Goal: Task Accomplishment & Management: Manage account settings

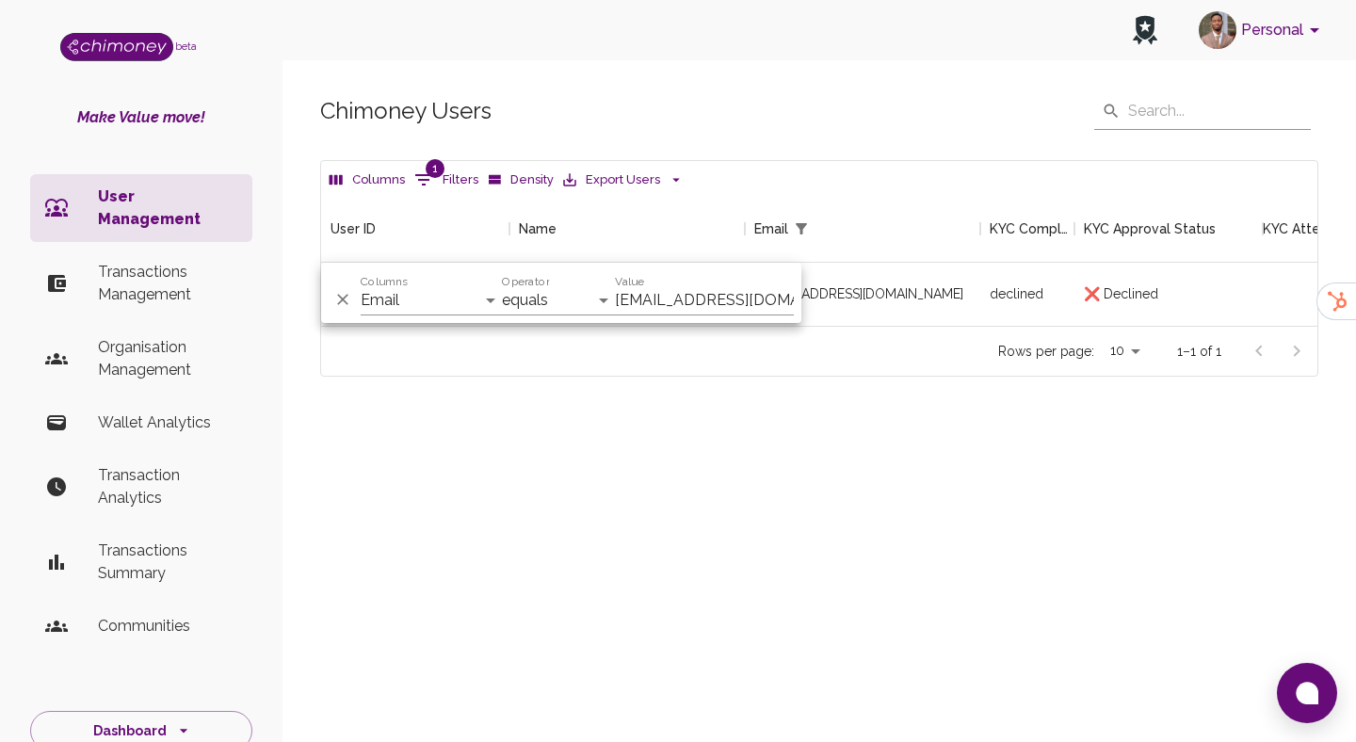
select select "email"
select select "equals"
click at [155, 194] on p "User Management" at bounding box center [167, 208] width 139 height 45
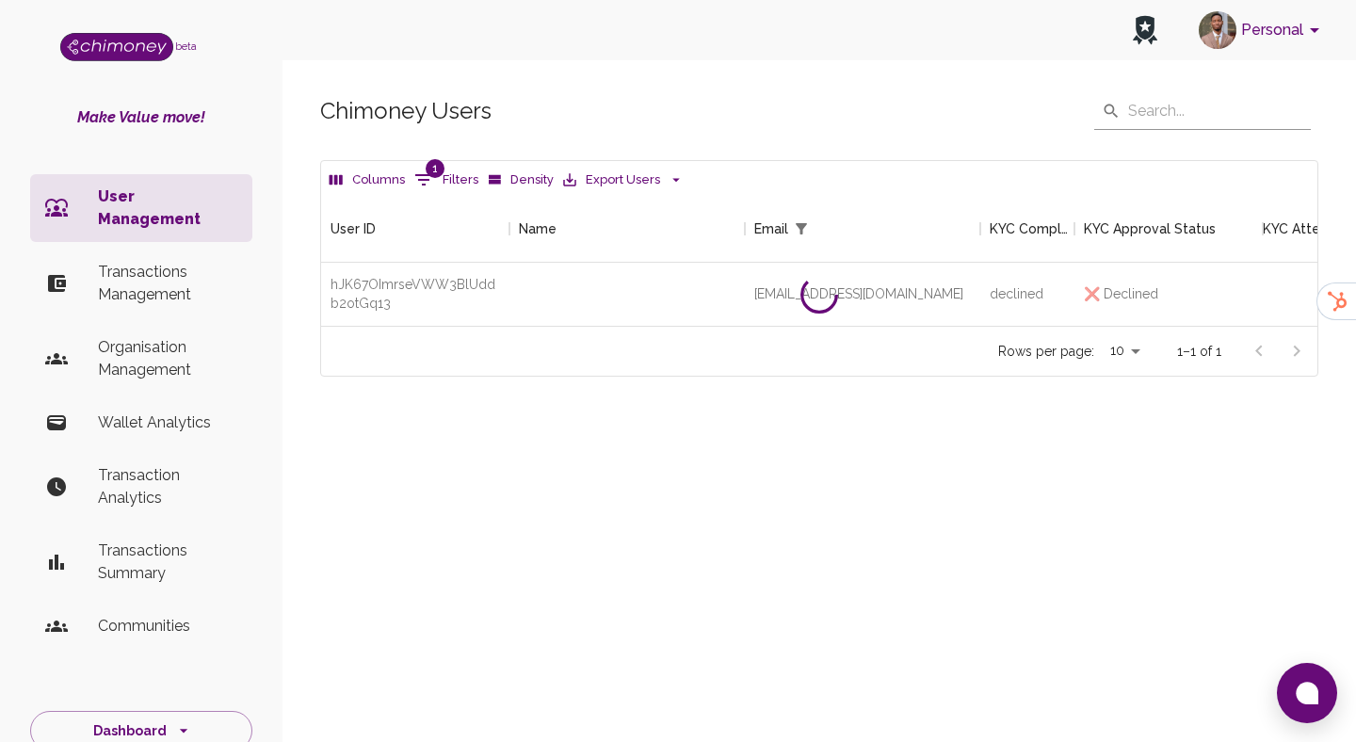
click at [191, 261] on p "Transactions Management" at bounding box center [167, 283] width 139 height 45
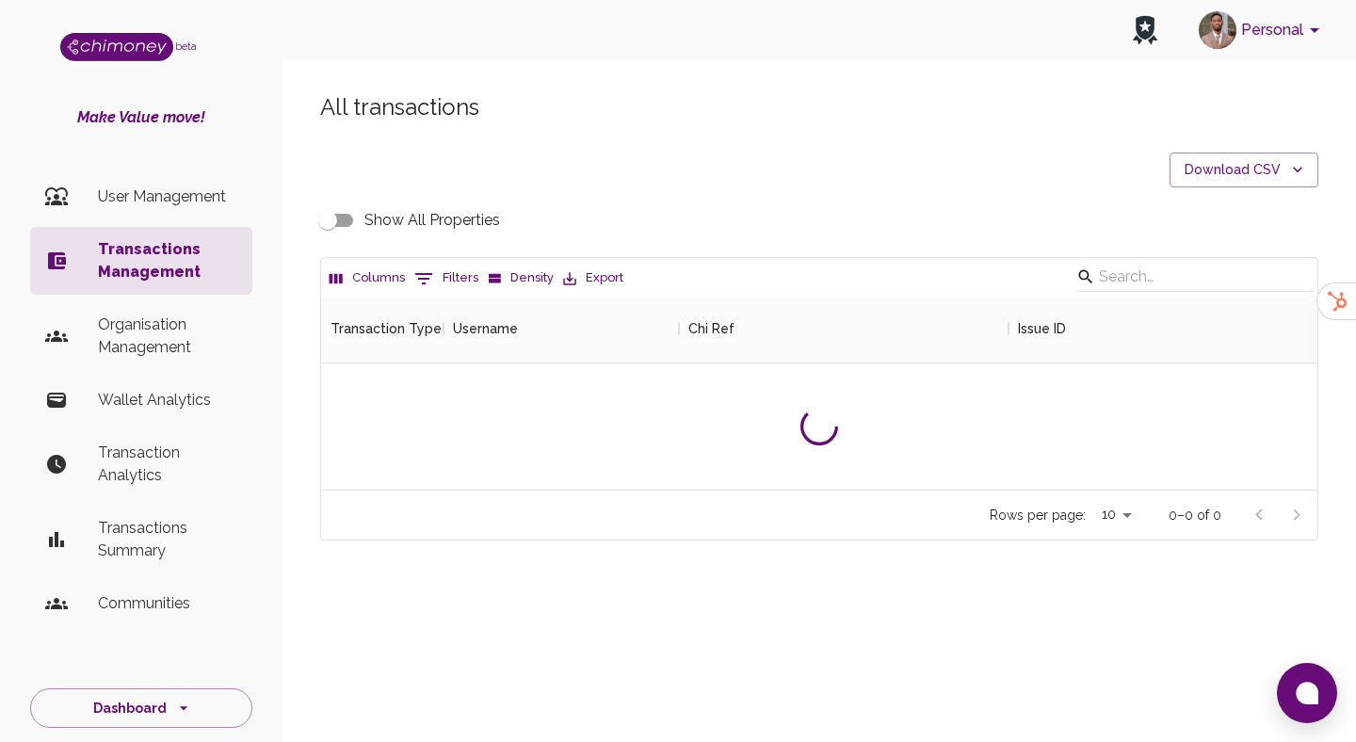
scroll to position [194, 996]
click at [197, 191] on p "User Management" at bounding box center [167, 197] width 139 height 23
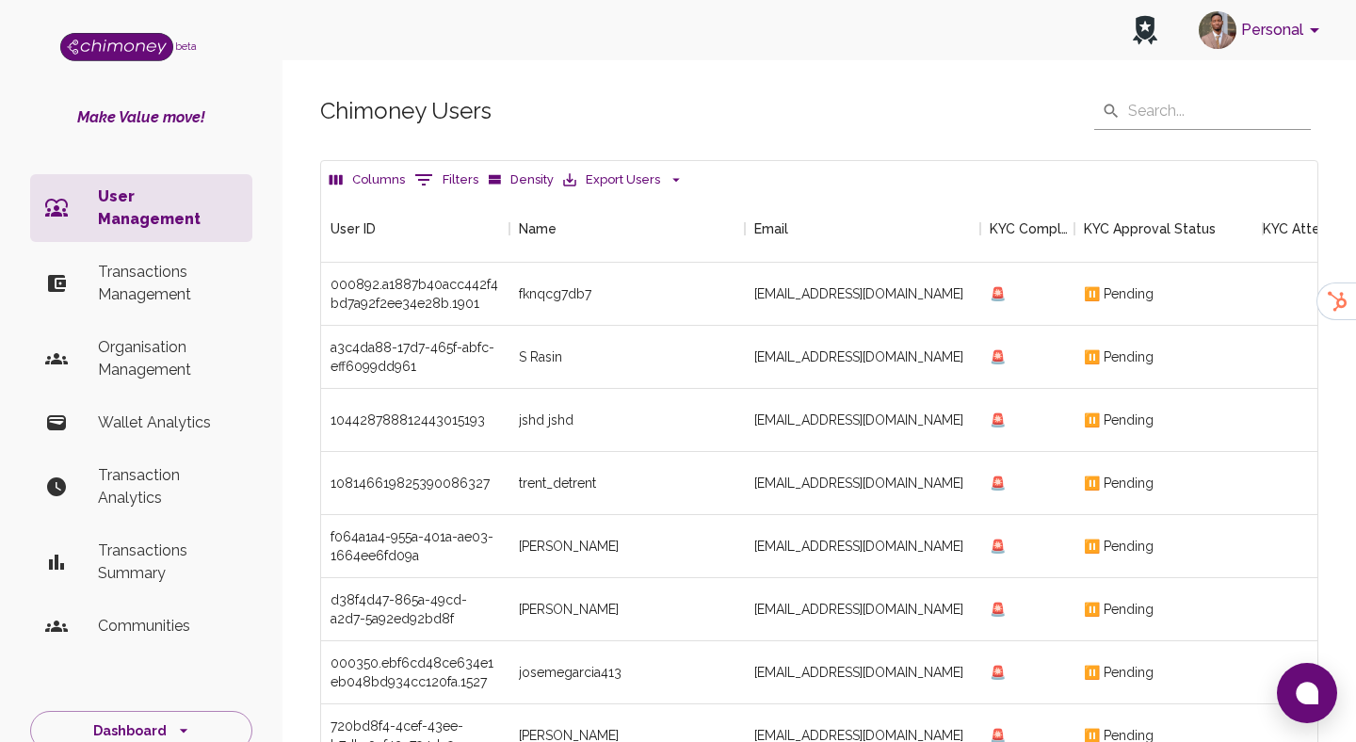
scroll to position [312, 0]
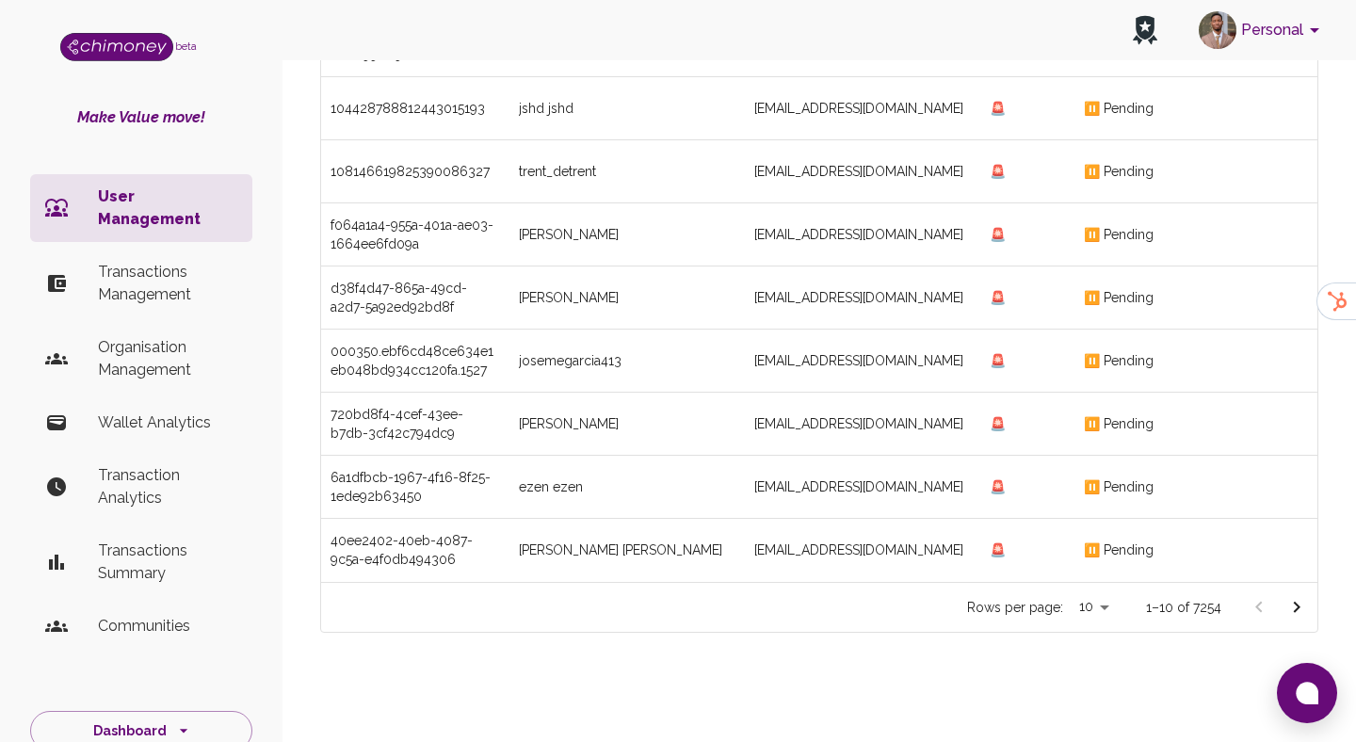
click at [1302, 620] on button "Go to next page" at bounding box center [1297, 608] width 38 height 38
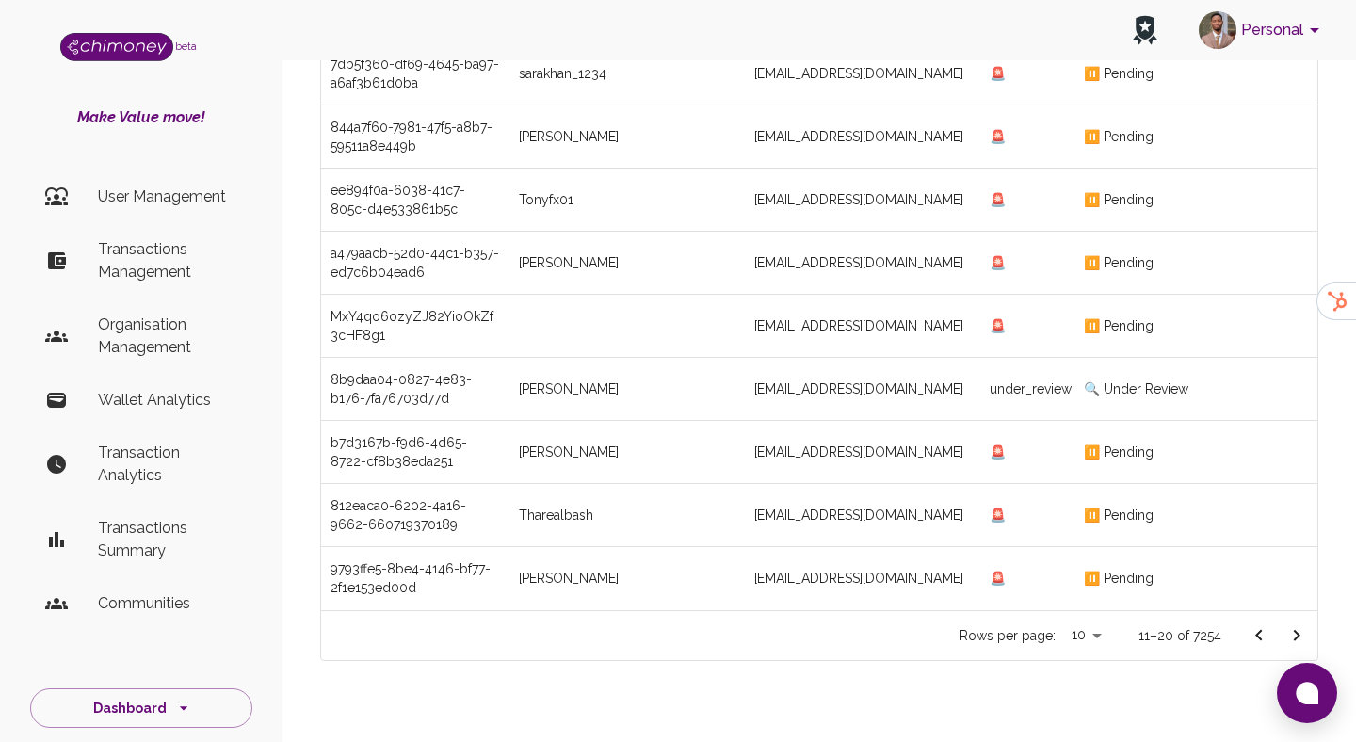
scroll to position [312, 0]
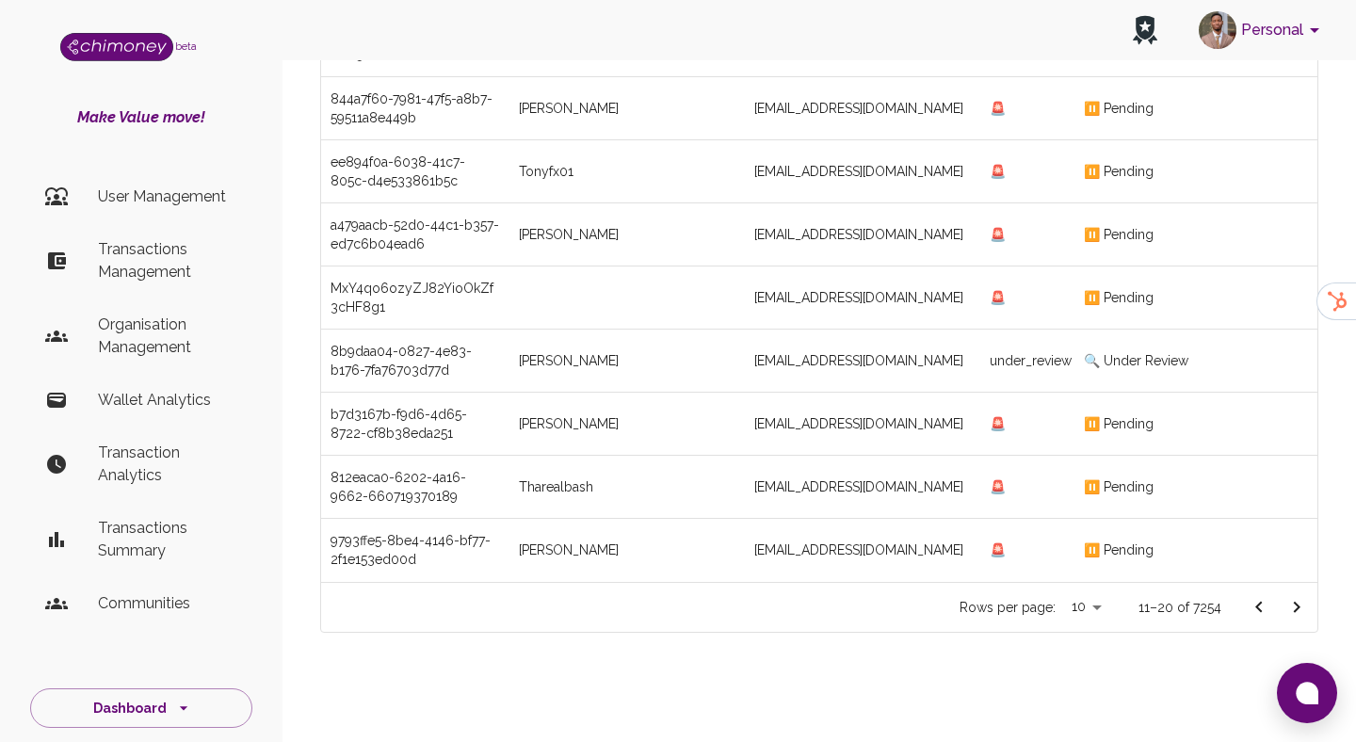
click at [1291, 608] on icon "Go to next page" at bounding box center [1296, 607] width 23 height 23
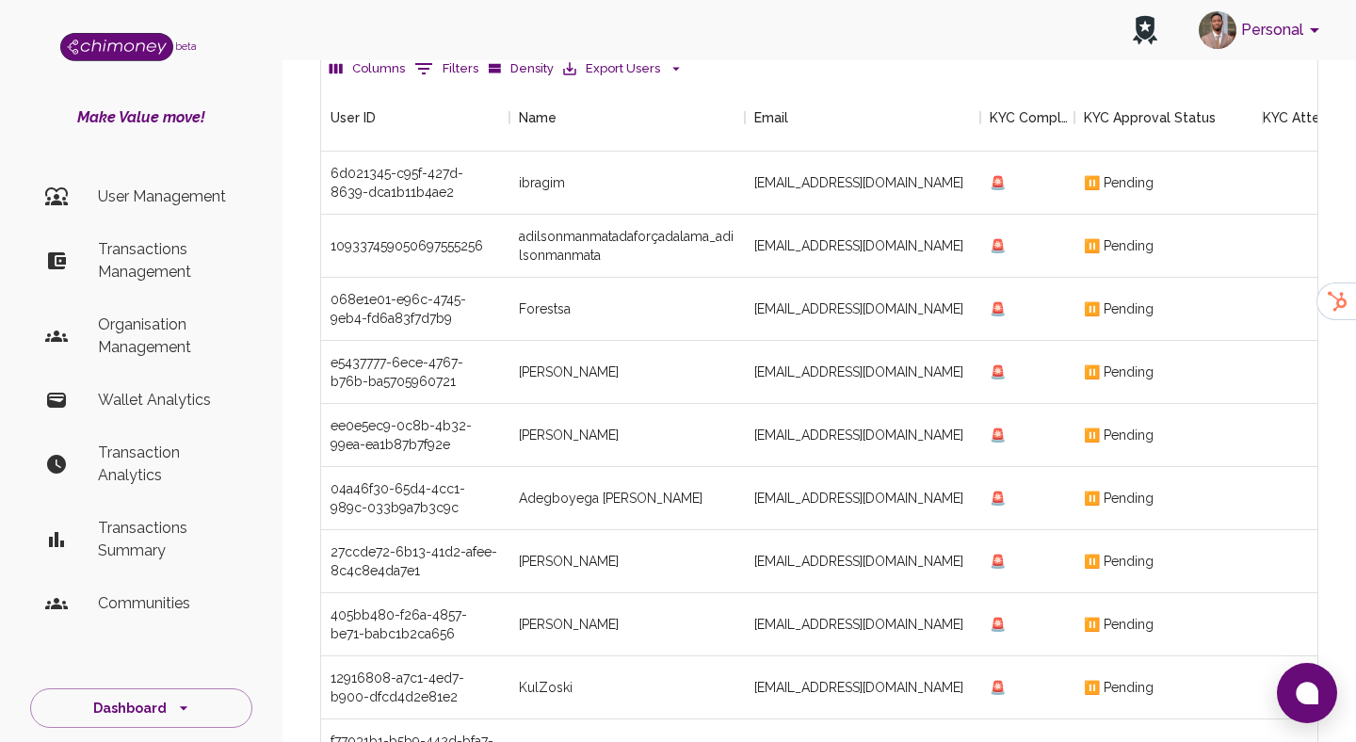
scroll to position [312, 0]
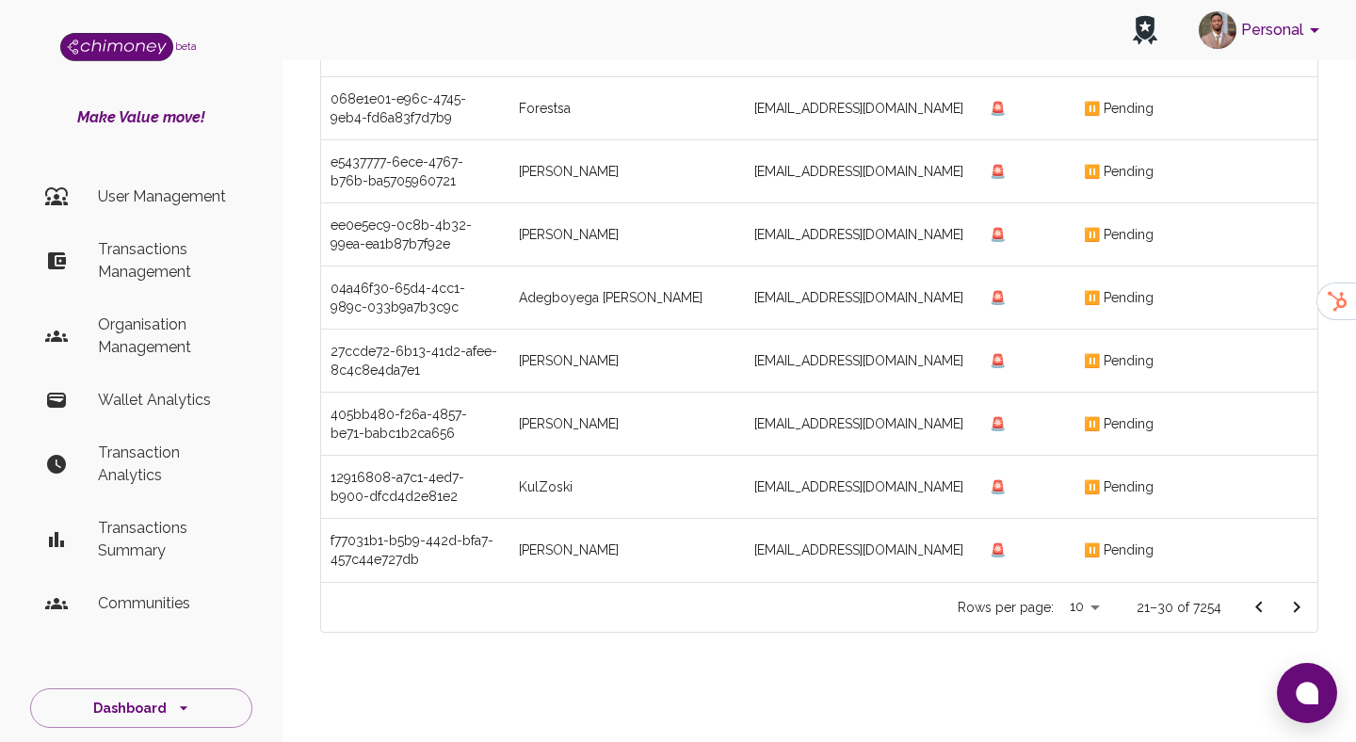
click at [1300, 606] on icon "Go to next page" at bounding box center [1296, 607] width 23 height 23
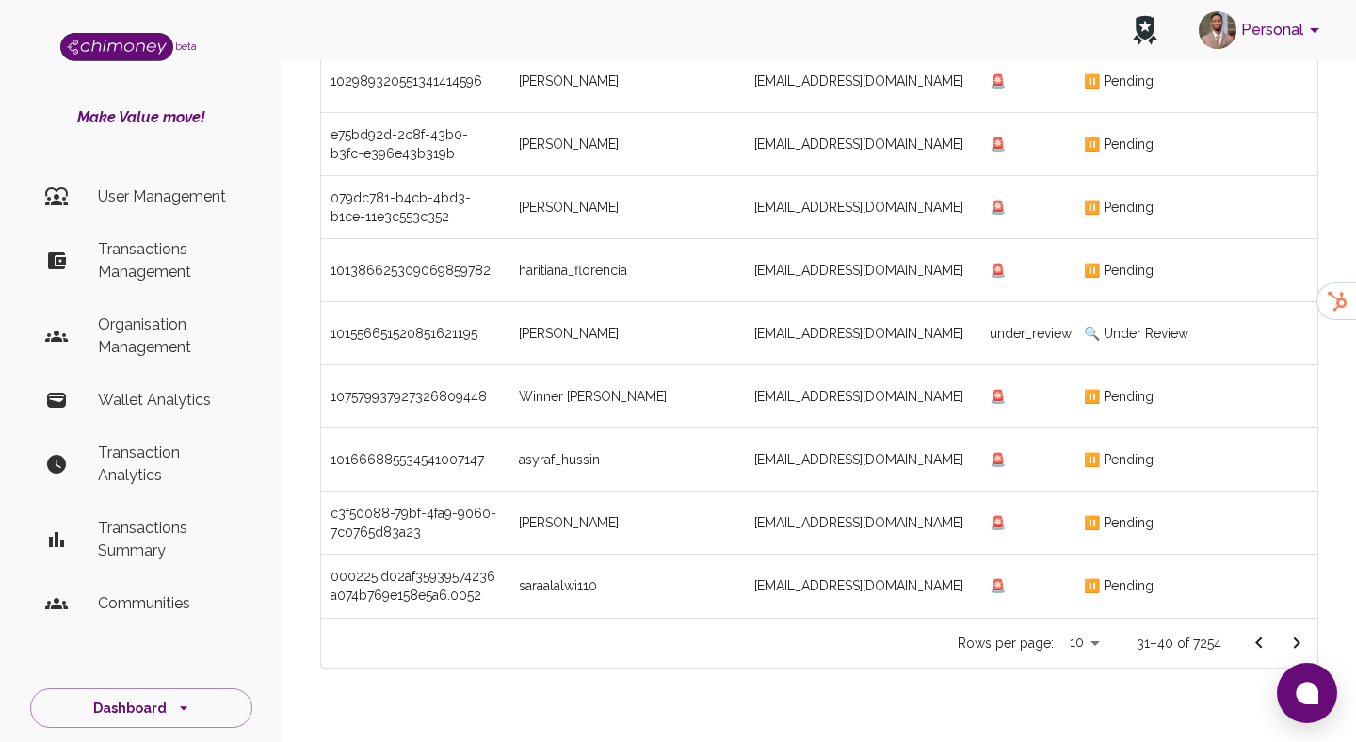
scroll to position [312, 0]
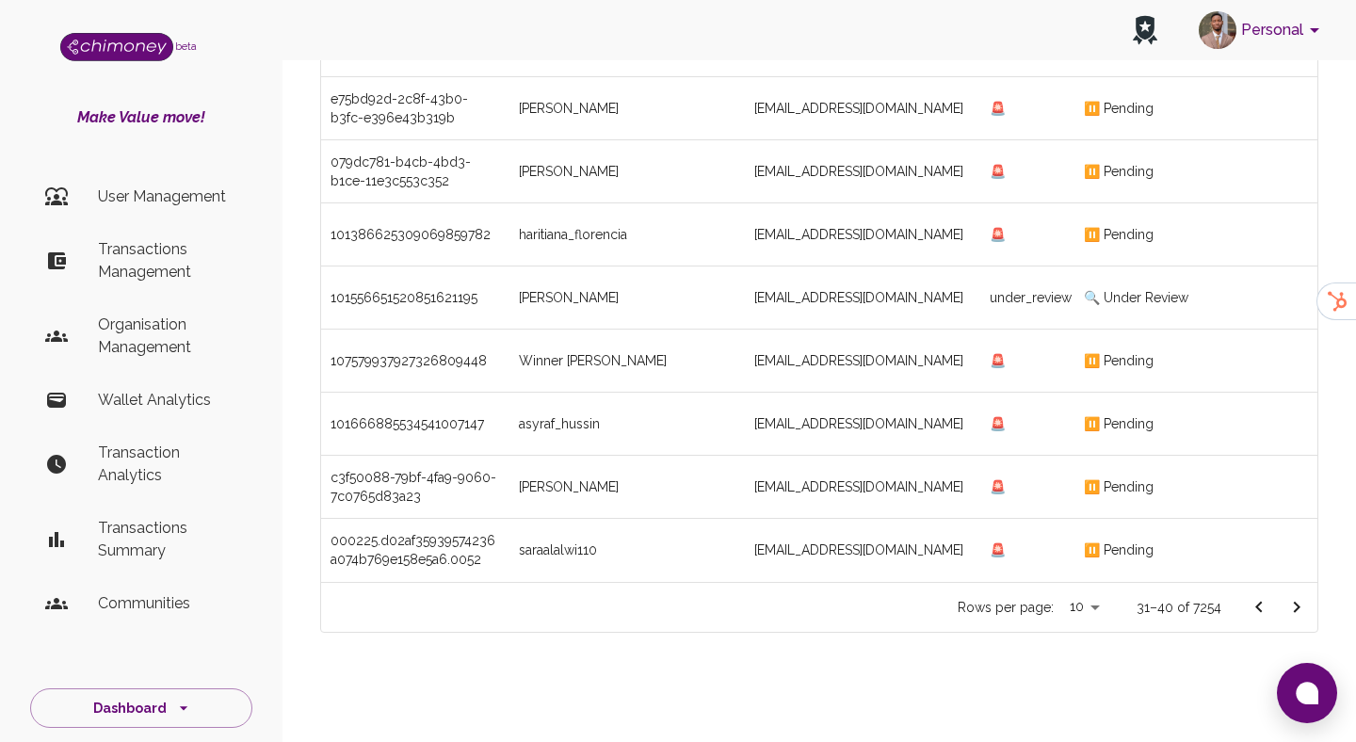
click at [1298, 621] on button "Go to next page" at bounding box center [1297, 608] width 38 height 38
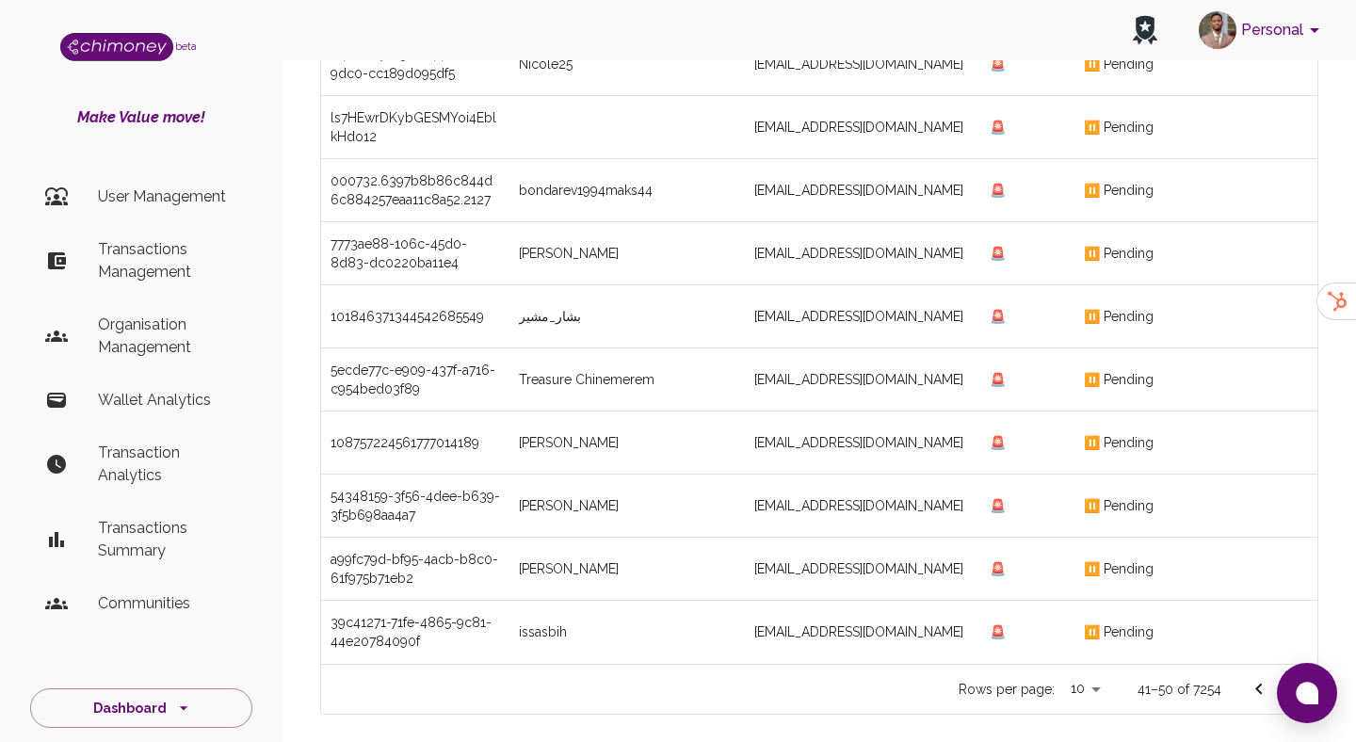
scroll to position [312, 0]
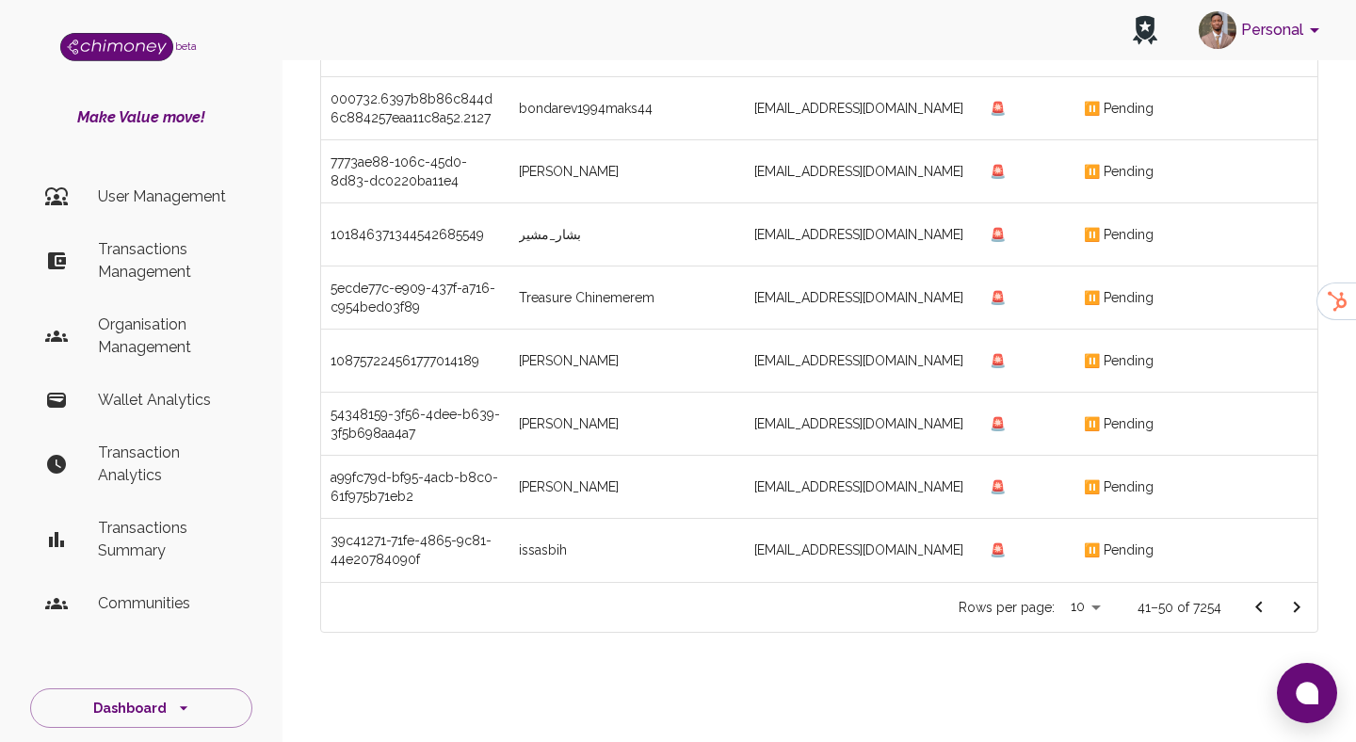
click at [1315, 601] on div at bounding box center [1277, 608] width 75 height 38
click at [1301, 606] on icon "Go to next page" at bounding box center [1296, 607] width 23 height 23
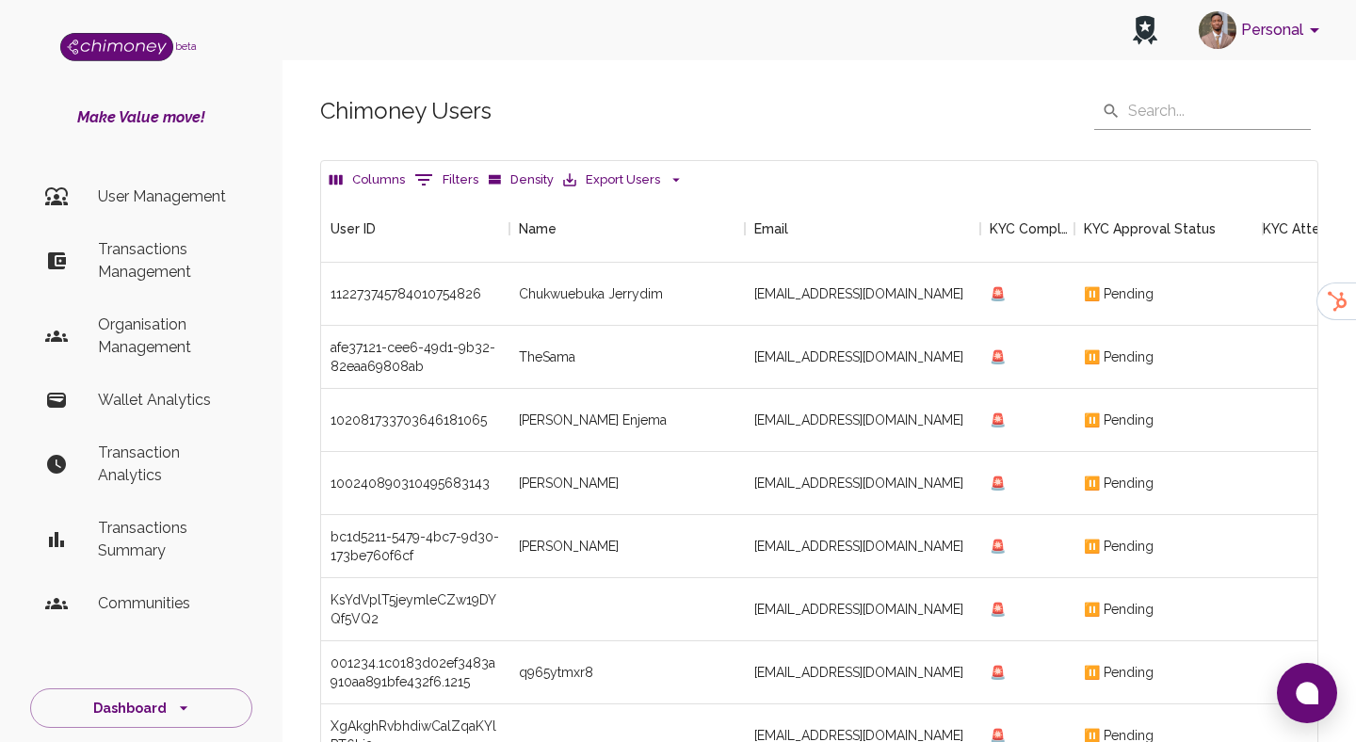
click at [436, 174] on button "0 Filters" at bounding box center [446, 180] width 73 height 30
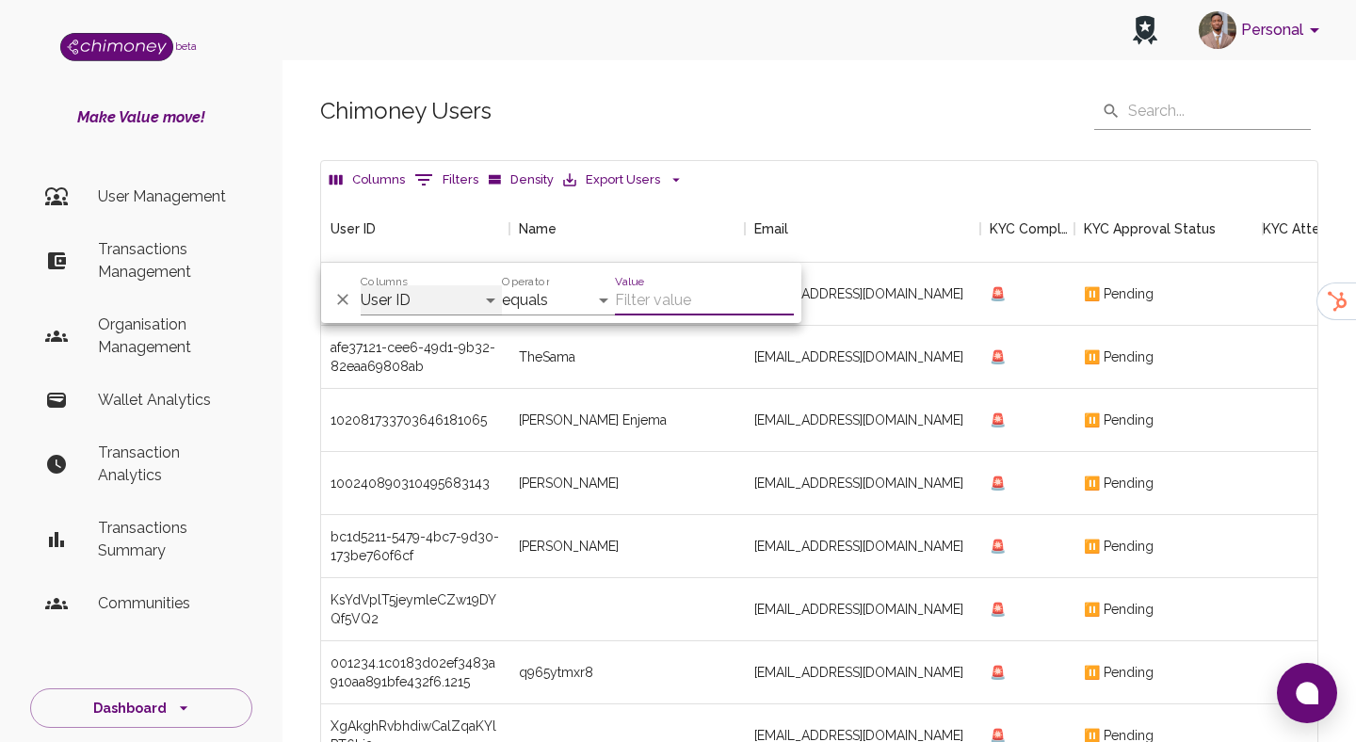
click at [425, 291] on select "User ID Name Email KYC Completed KYC Approval Status KYC Attempts Join date Upd…" at bounding box center [431, 300] width 141 height 30
select select "firstName"
click at [361, 285] on select "User ID Name Email KYC Completed KYC Approval Status KYC Attempts Join date Upd…" at bounding box center [431, 300] width 141 height 30
click at [669, 285] on input "Value" at bounding box center [704, 300] width 179 height 30
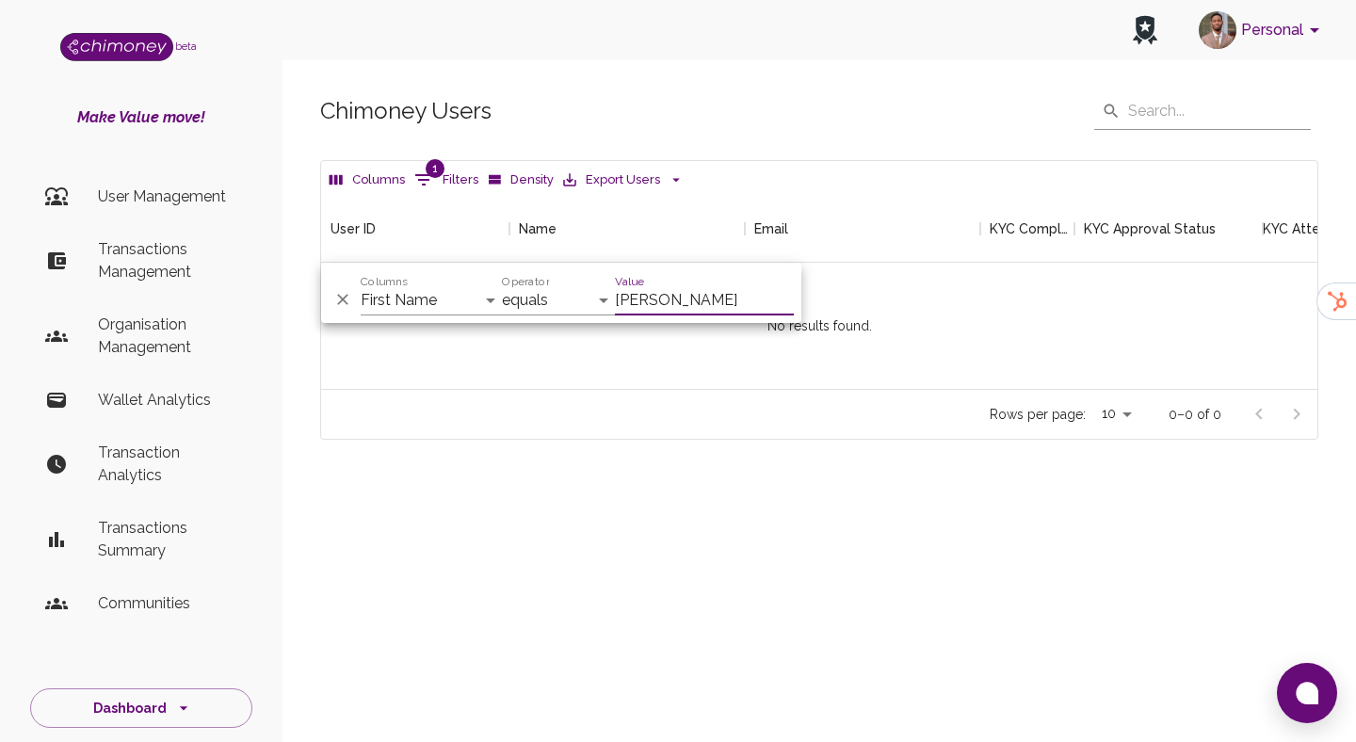
scroll to position [194, 996]
type input "[PERSON_NAME]"
click at [435, 302] on select "User ID Name Email KYC Completed KYC Approval Status KYC Attempts Join date Upd…" at bounding box center [431, 300] width 141 height 30
select select "email"
click at [361, 285] on select "User ID Name Email KYC Completed KYC Approval Status KYC Attempts Join date Upd…" at bounding box center [431, 300] width 141 height 30
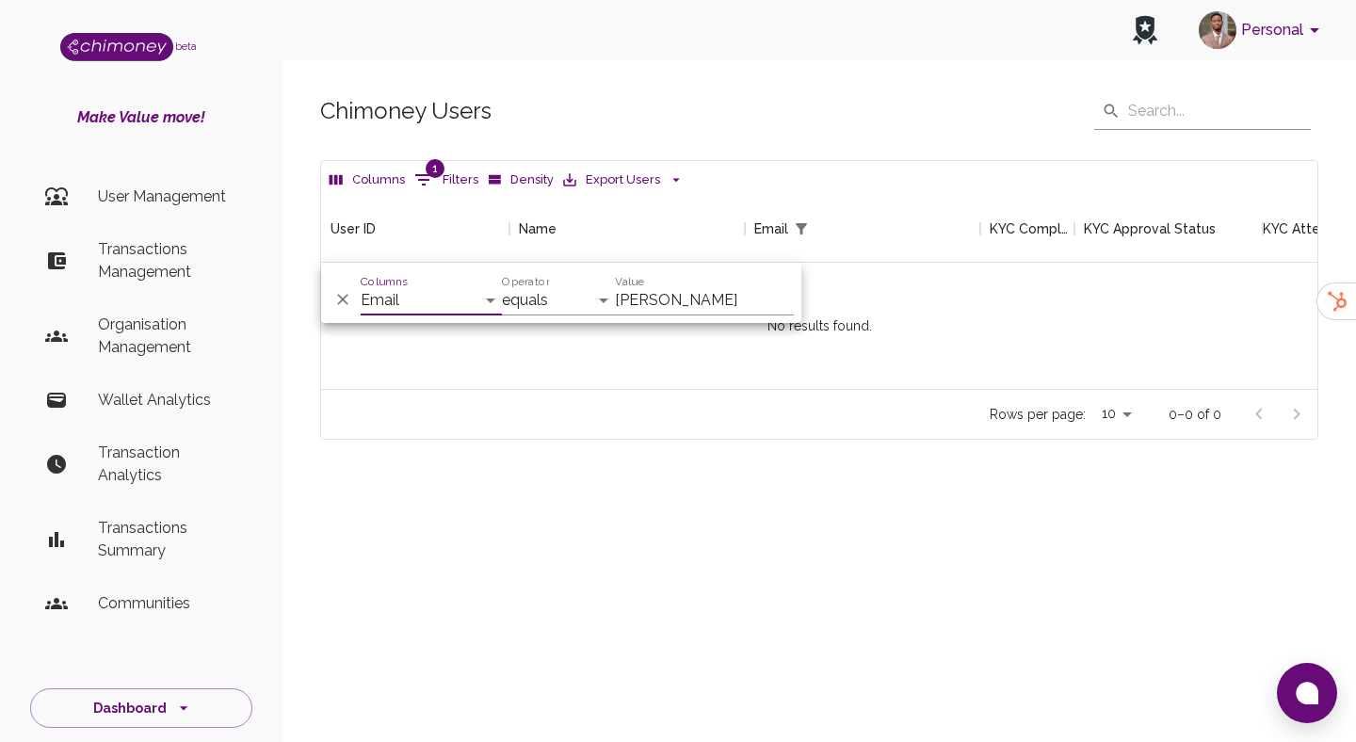
click at [659, 290] on input "[PERSON_NAME]" at bounding box center [704, 300] width 179 height 30
paste input "[EMAIL_ADDRESS][DOMAIN_NAME]"
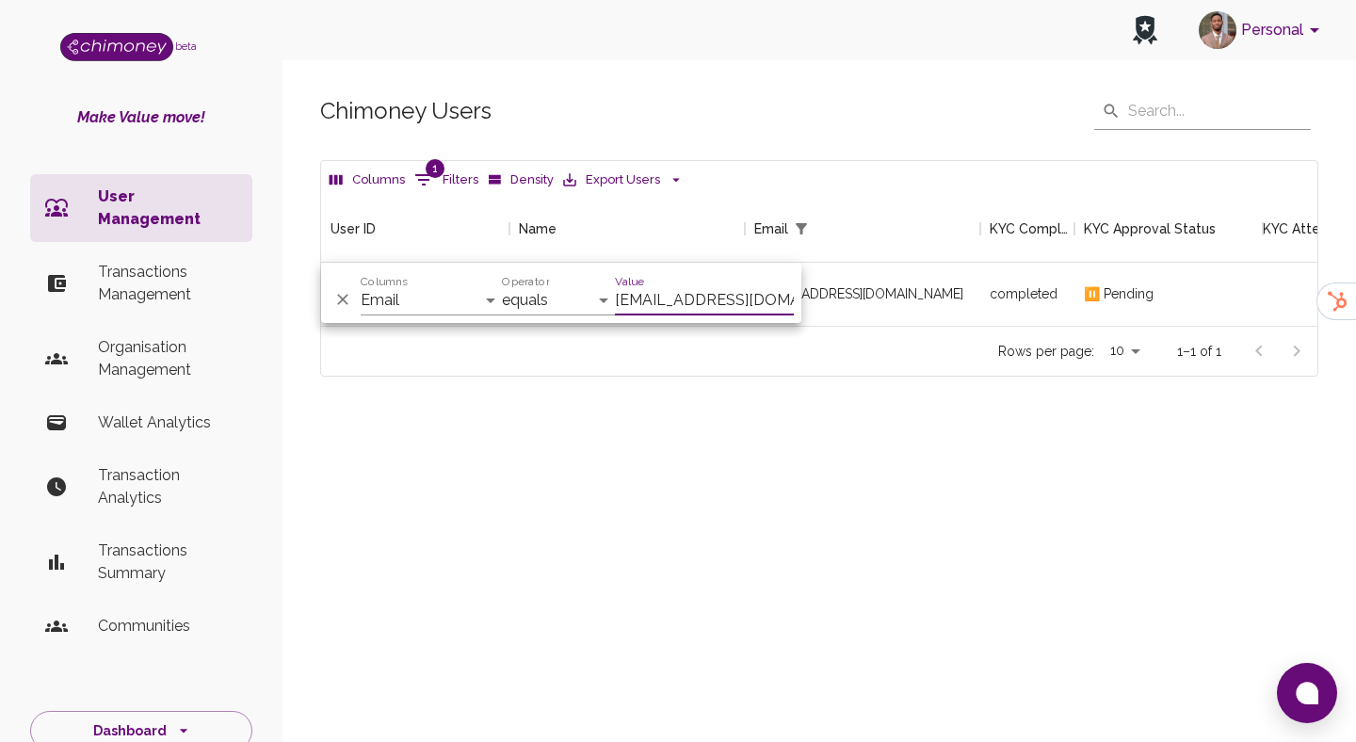
scroll to position [131, 996]
type input "[EMAIL_ADDRESS][DOMAIN_NAME]"
click at [989, 322] on div "completed" at bounding box center [1027, 294] width 94 height 63
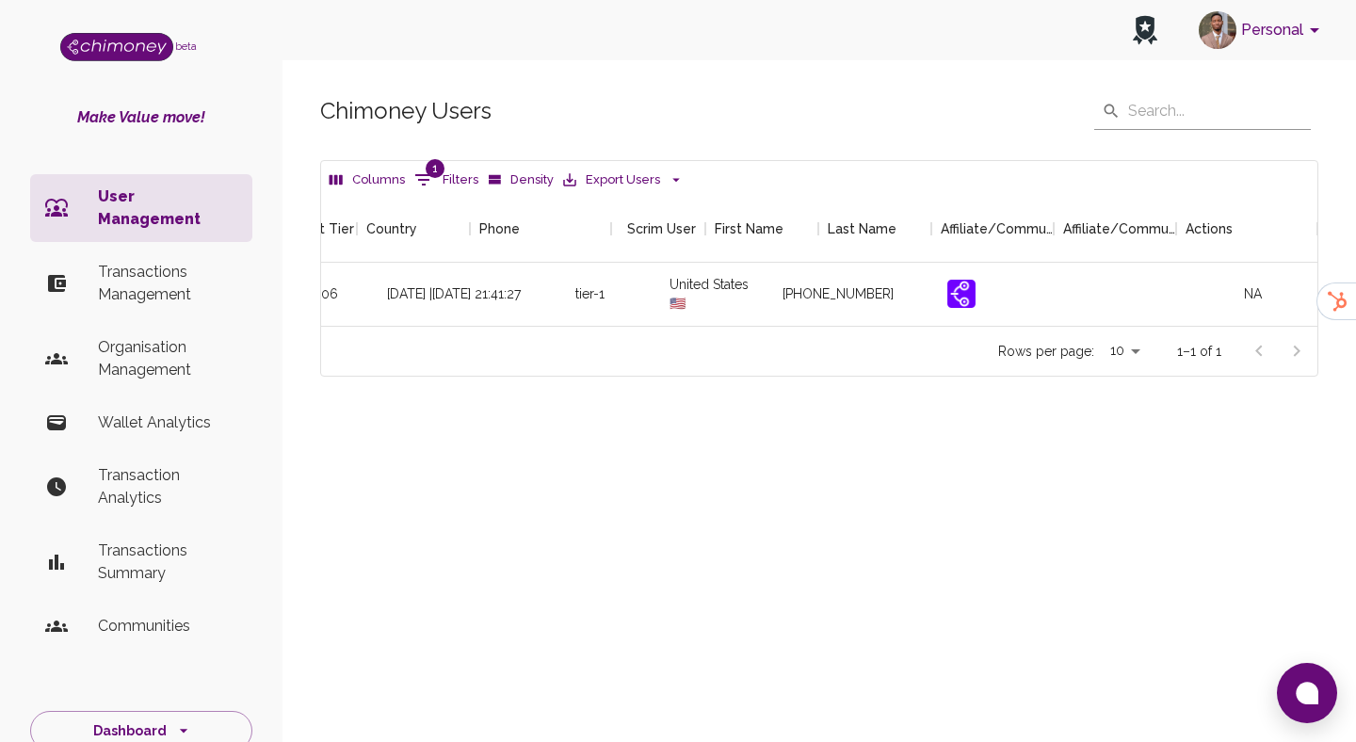
scroll to position [0, 2224]
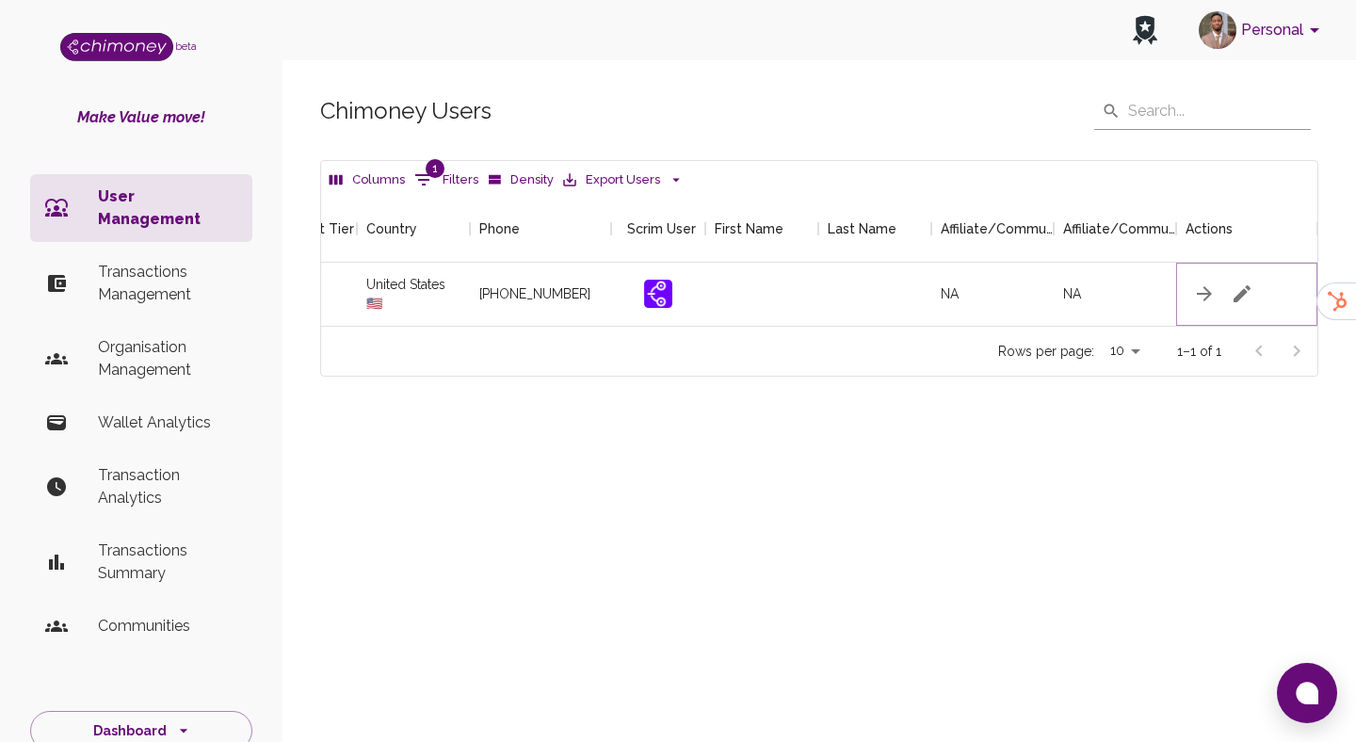
click at [1248, 293] on icon "button" at bounding box center [1242, 293] width 23 height 23
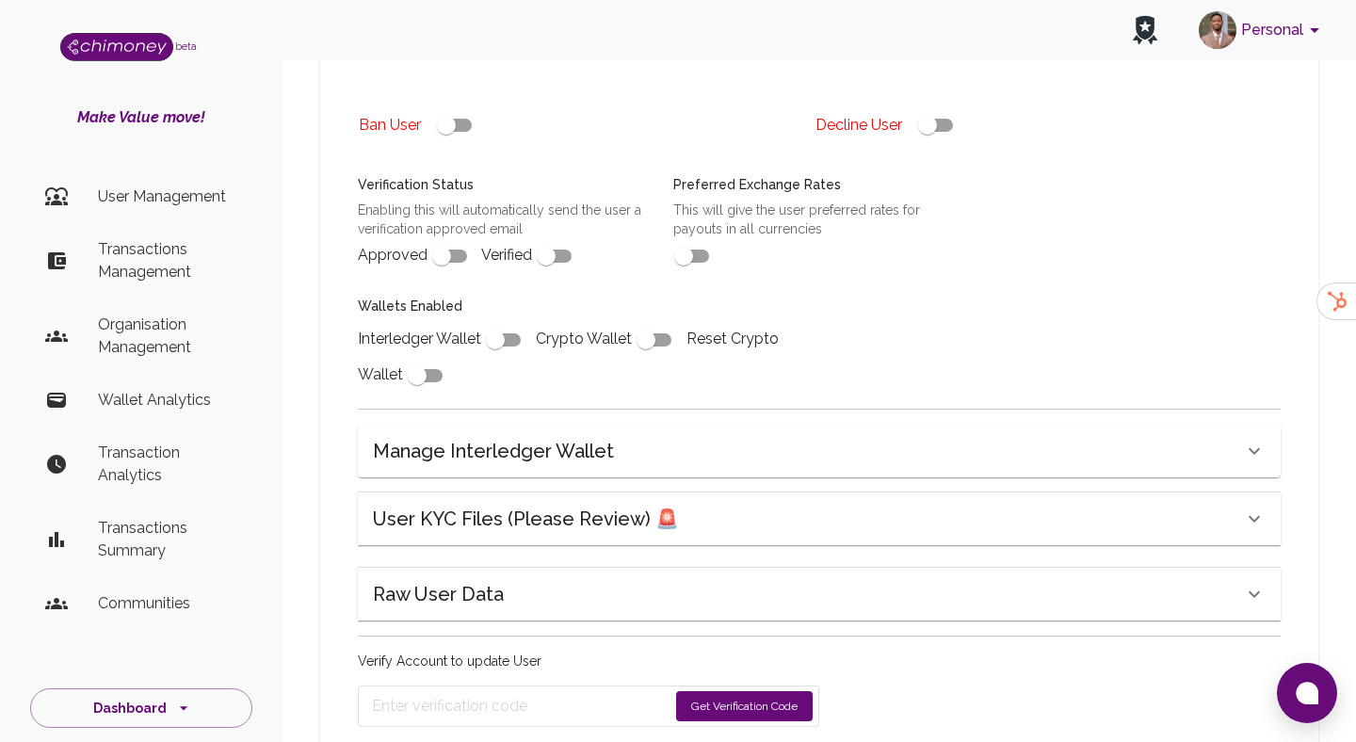
scroll to position [567, 0]
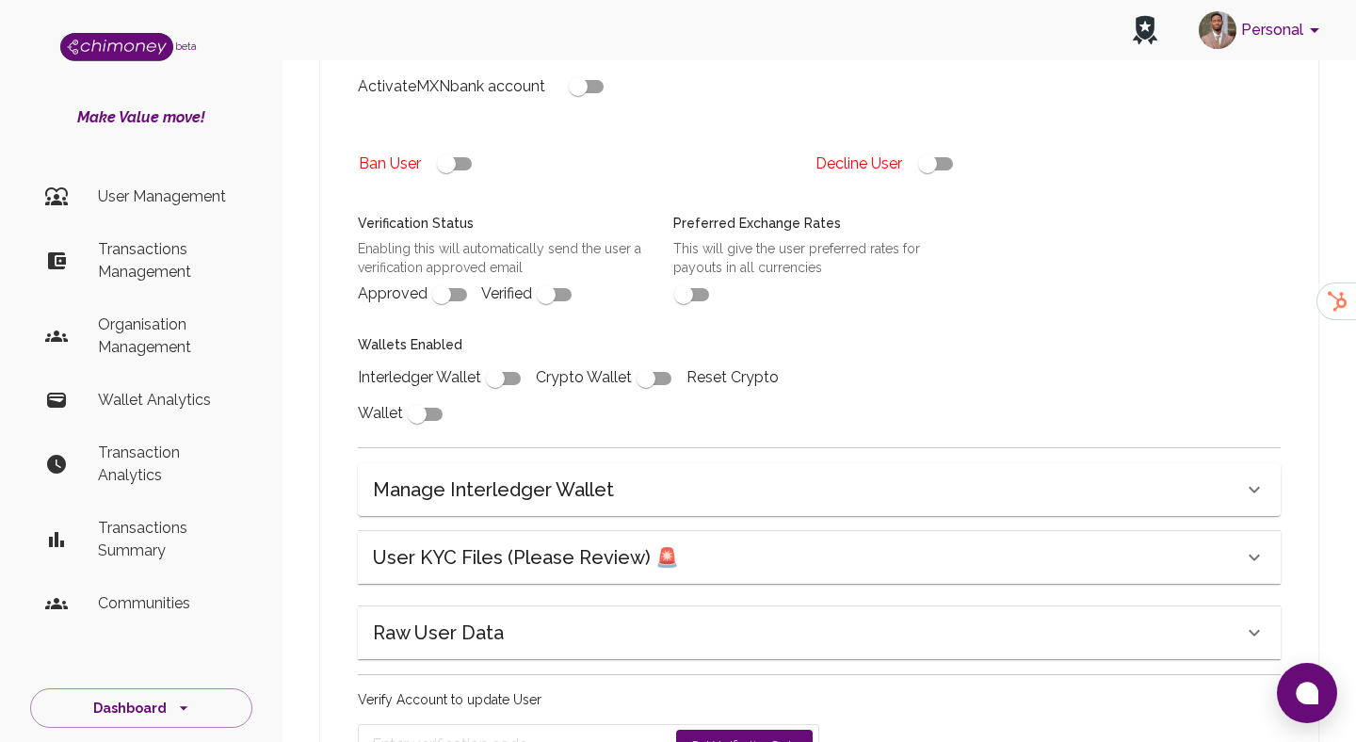
type input "[PERSON_NAME]"
type input "🇺🇸 [GEOGRAPHIC_DATA]"
type input "completed"
type input "tier-1"
checkbox input "true"
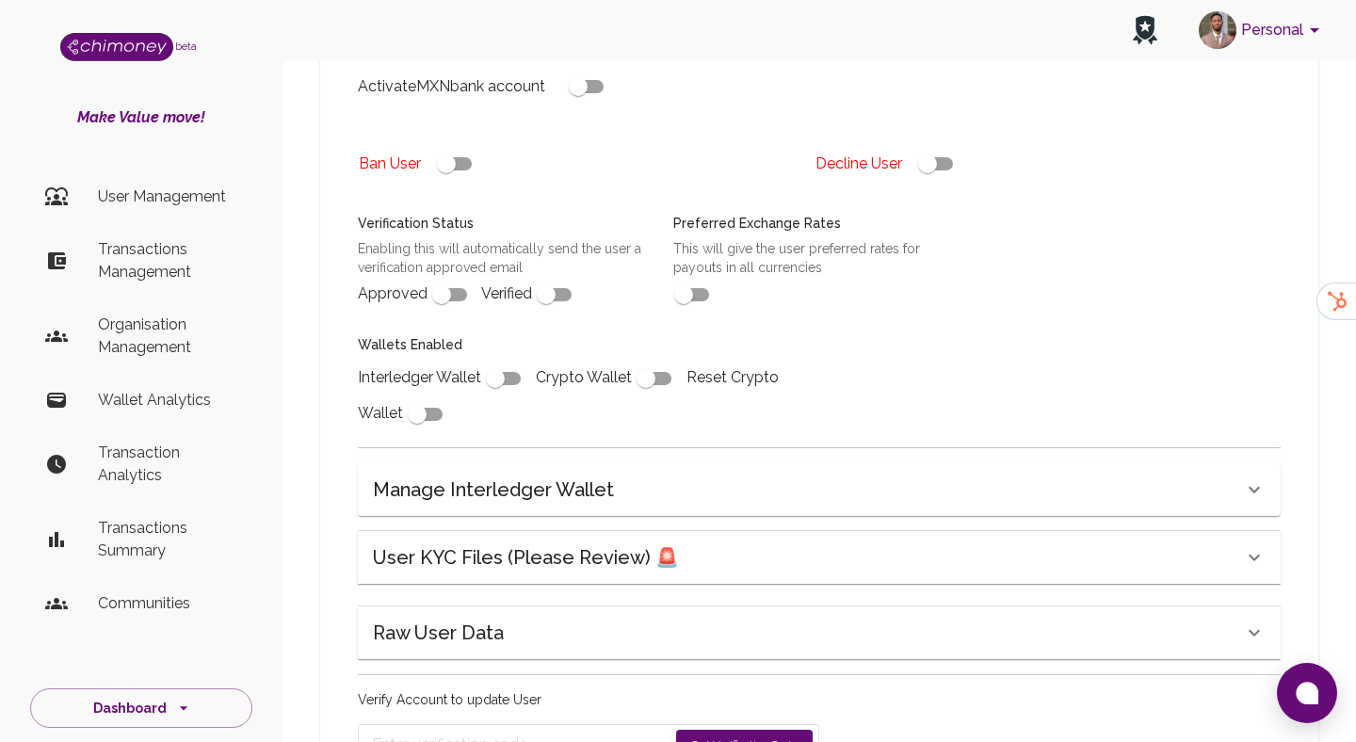
checkbox input "true"
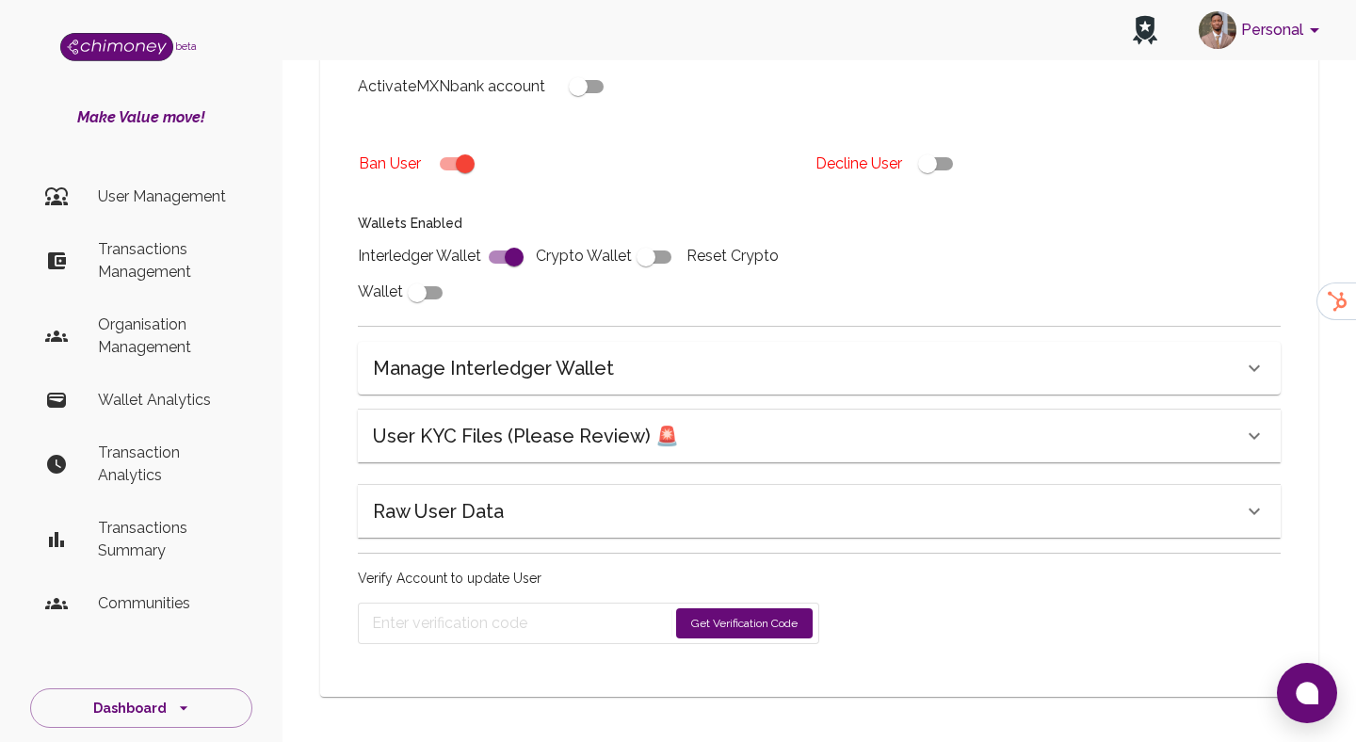
click at [564, 513] on div "Raw User Data" at bounding box center [808, 511] width 870 height 30
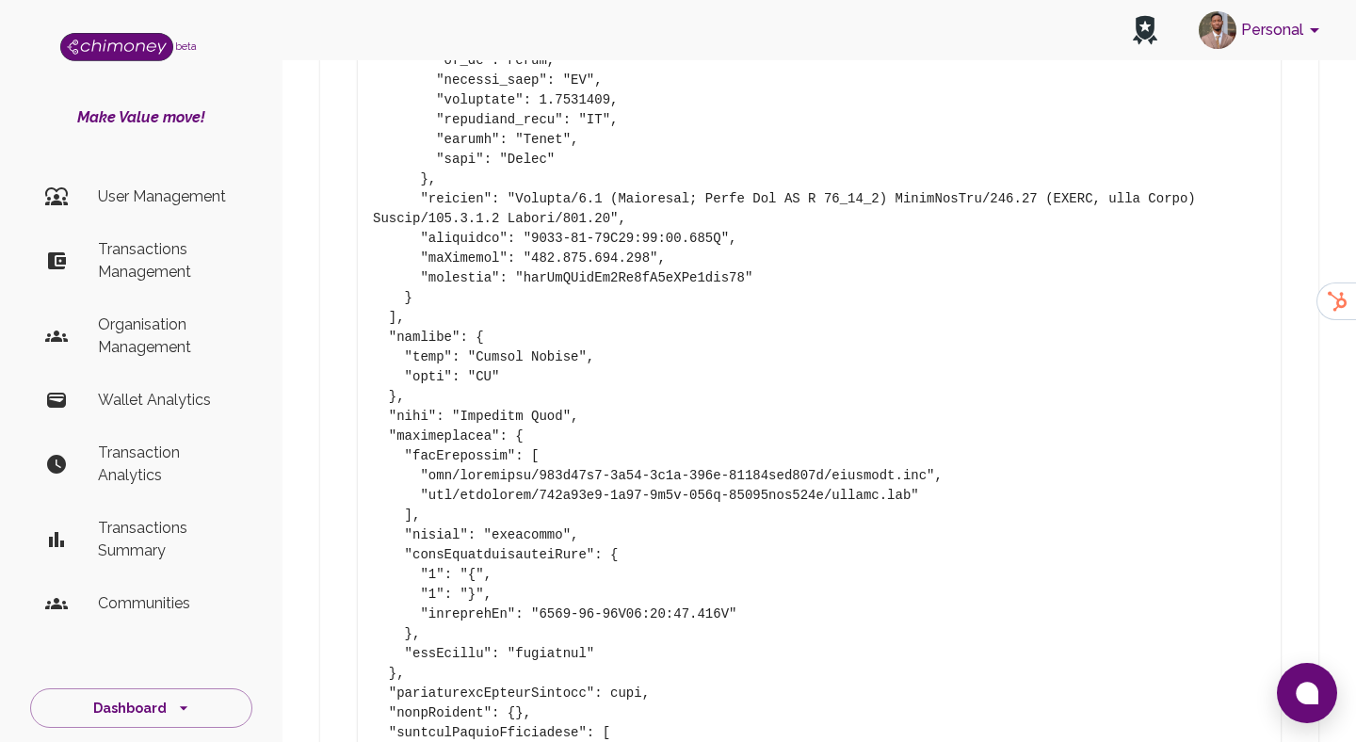
scroll to position [3090, 0]
drag, startPoint x: 461, startPoint y: 419, endPoint x: 562, endPoint y: 419, distance: 100.8
copy pre "[PERSON_NAME]"
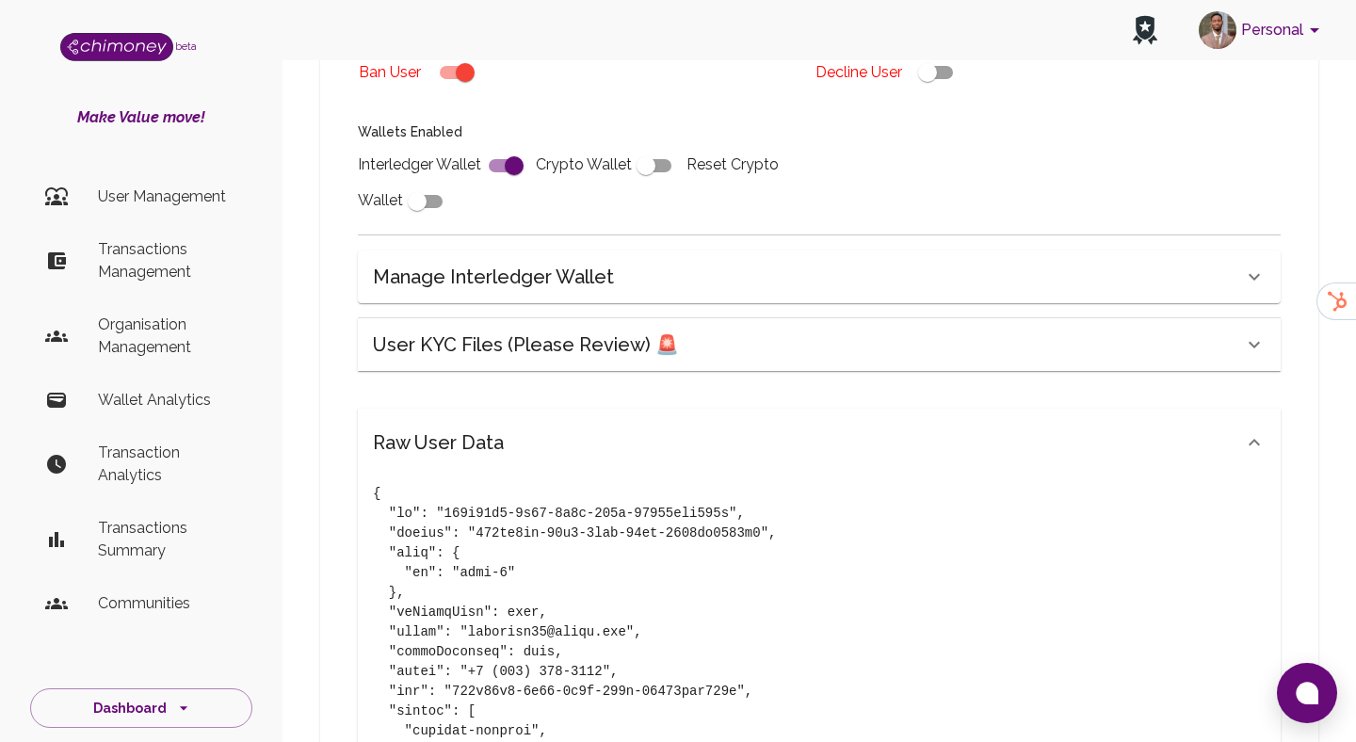
scroll to position [532, 0]
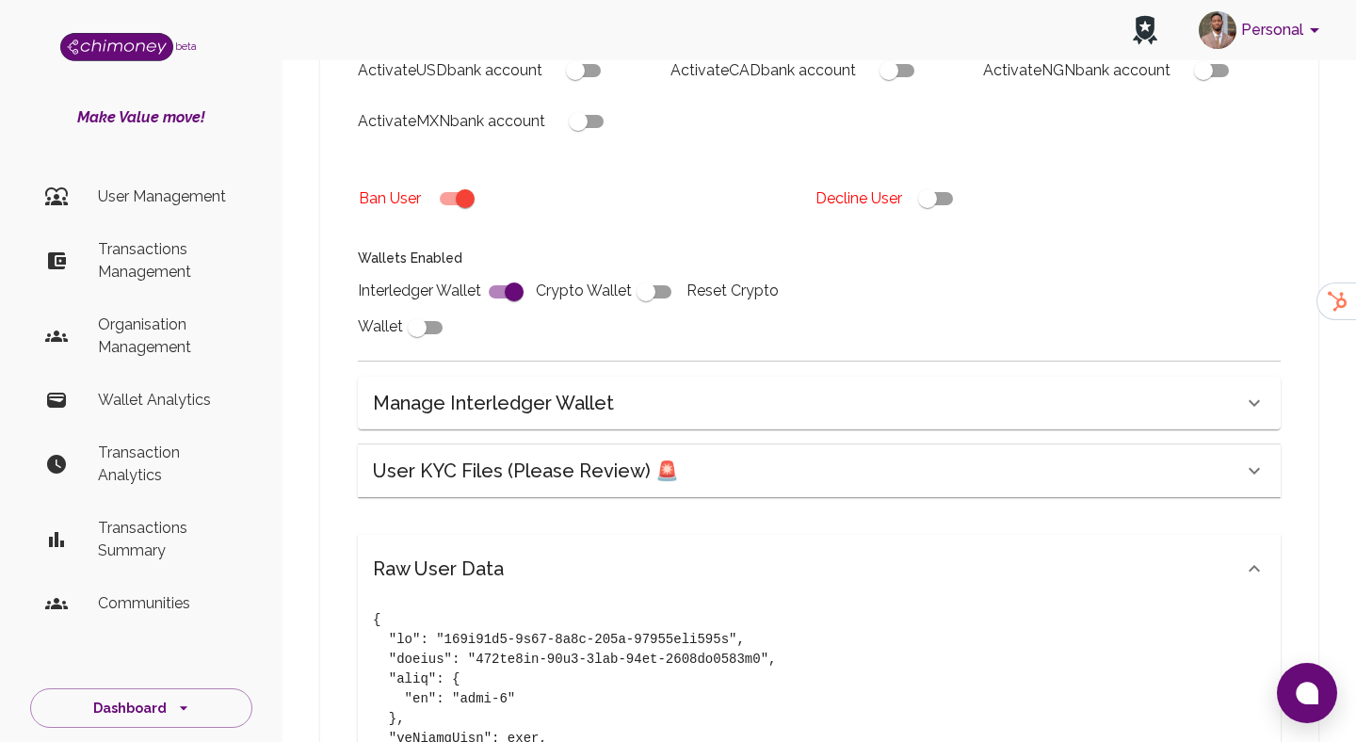
click at [545, 467] on h6 "User KYC Files (Please Review) 🚨" at bounding box center [526, 471] width 306 height 30
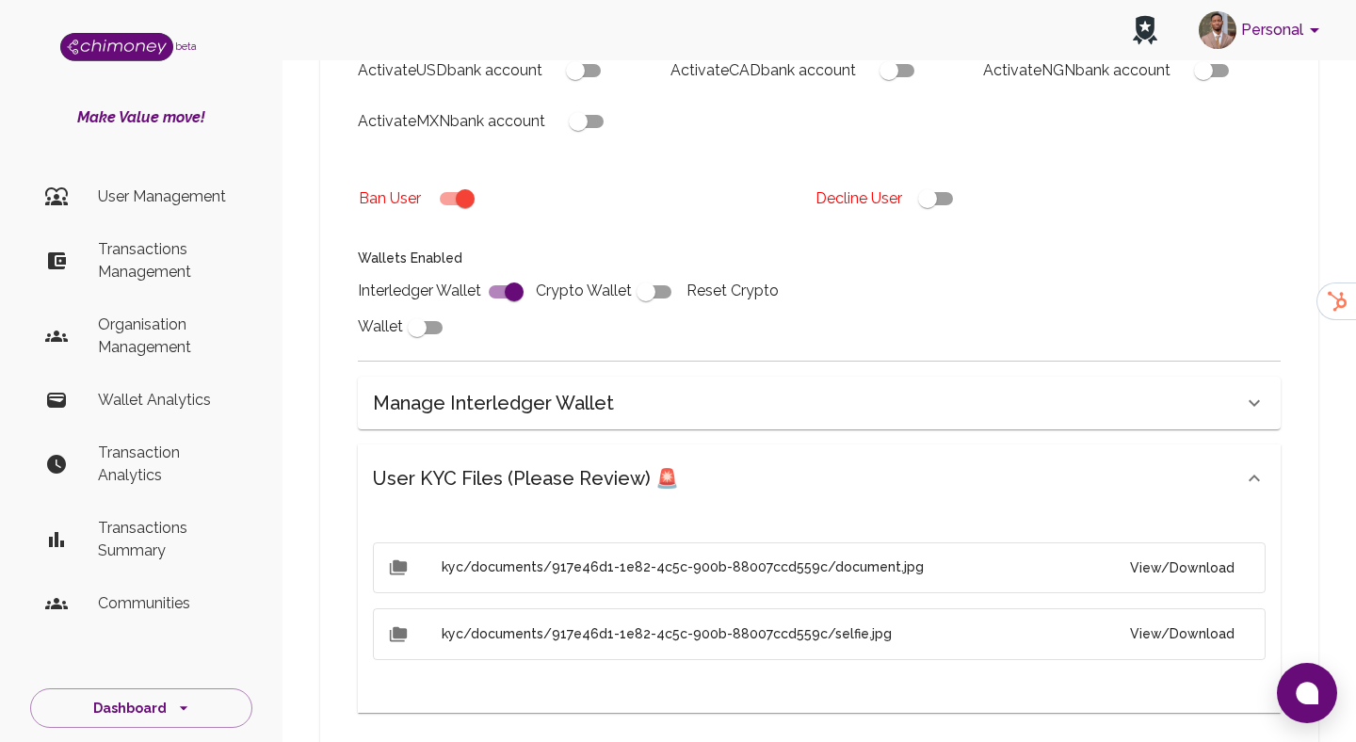
click at [1212, 554] on button "View/Download" at bounding box center [1182, 568] width 135 height 35
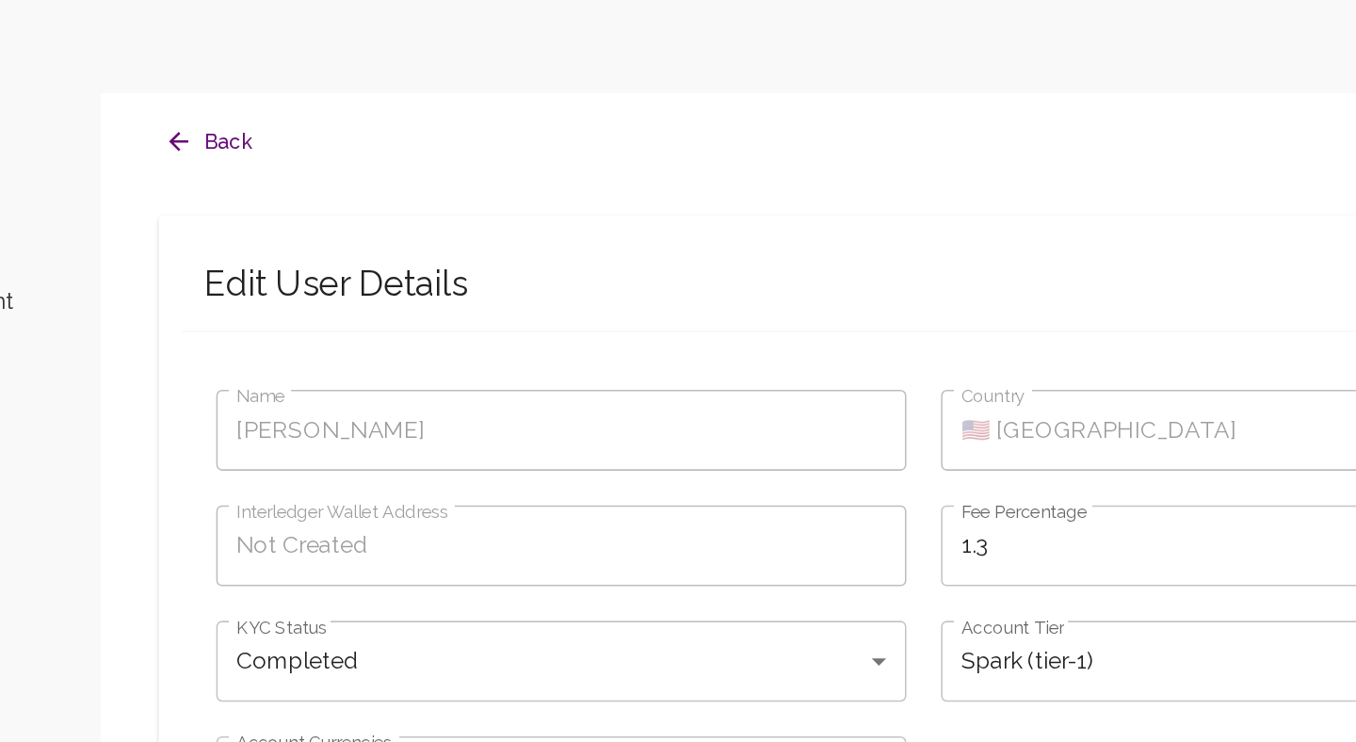
scroll to position [0, 0]
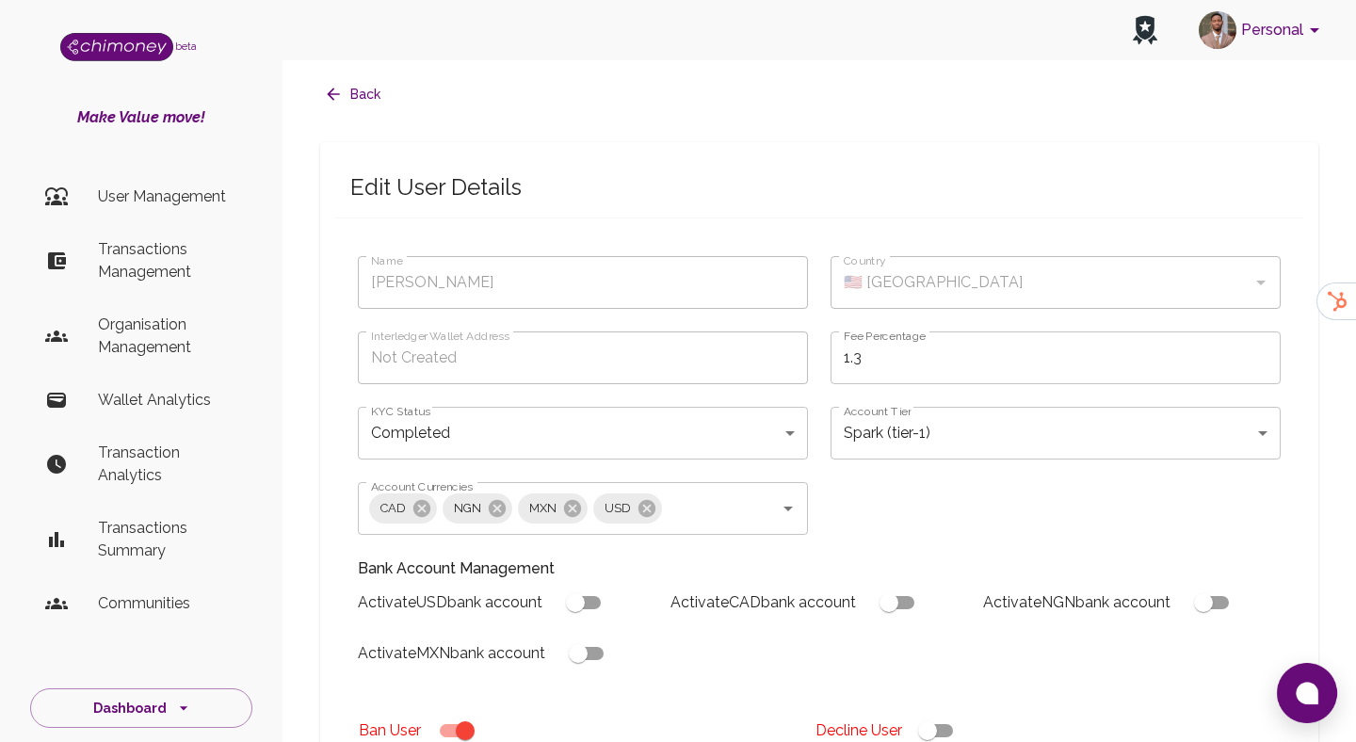
click at [353, 106] on button "Back" at bounding box center [354, 94] width 68 height 35
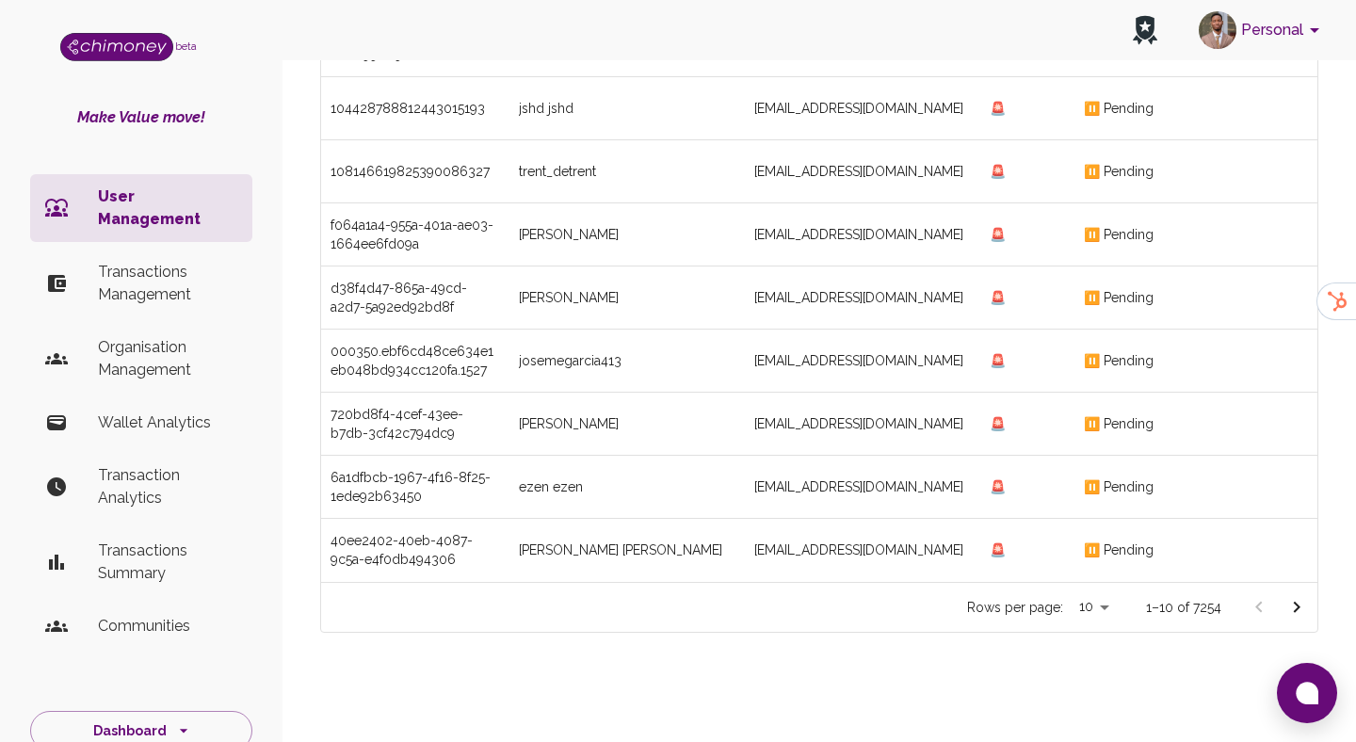
scroll to position [0, 144]
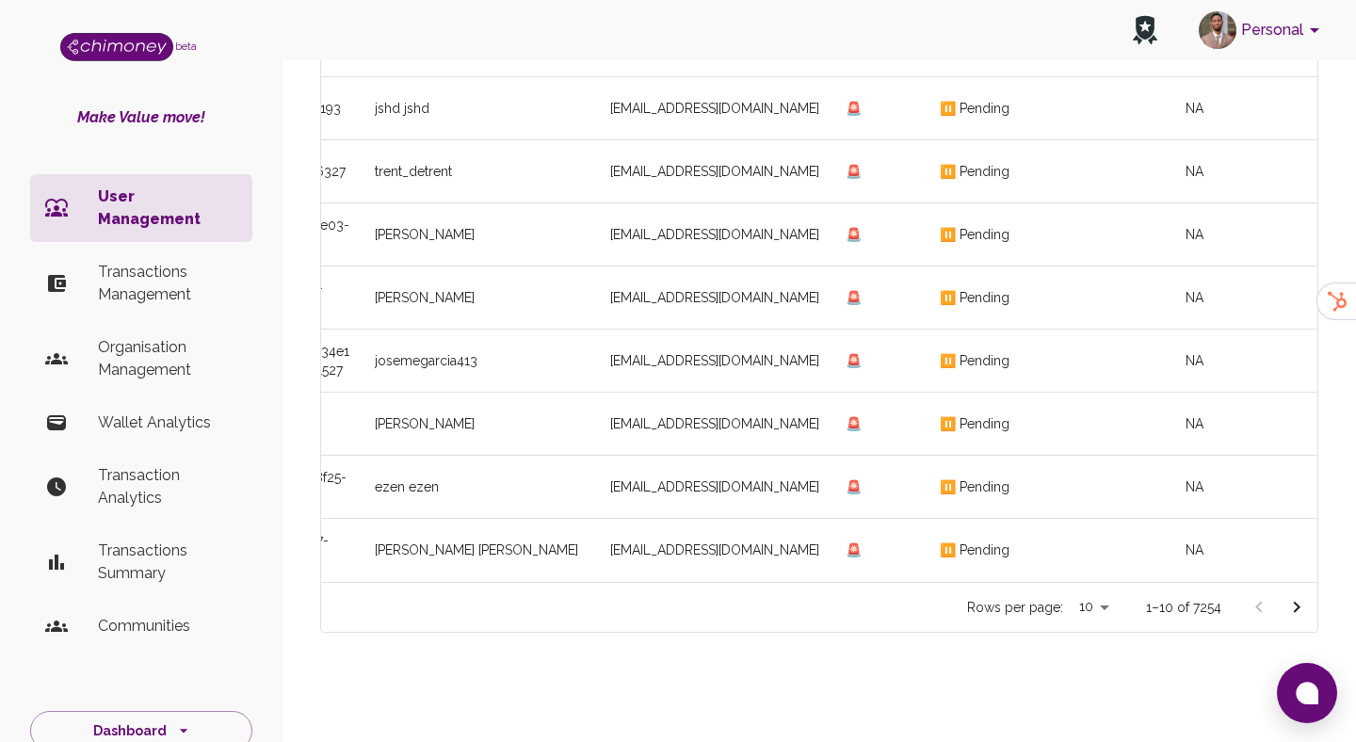
click at [1302, 602] on icon "Go to next page" at bounding box center [1296, 607] width 23 height 23
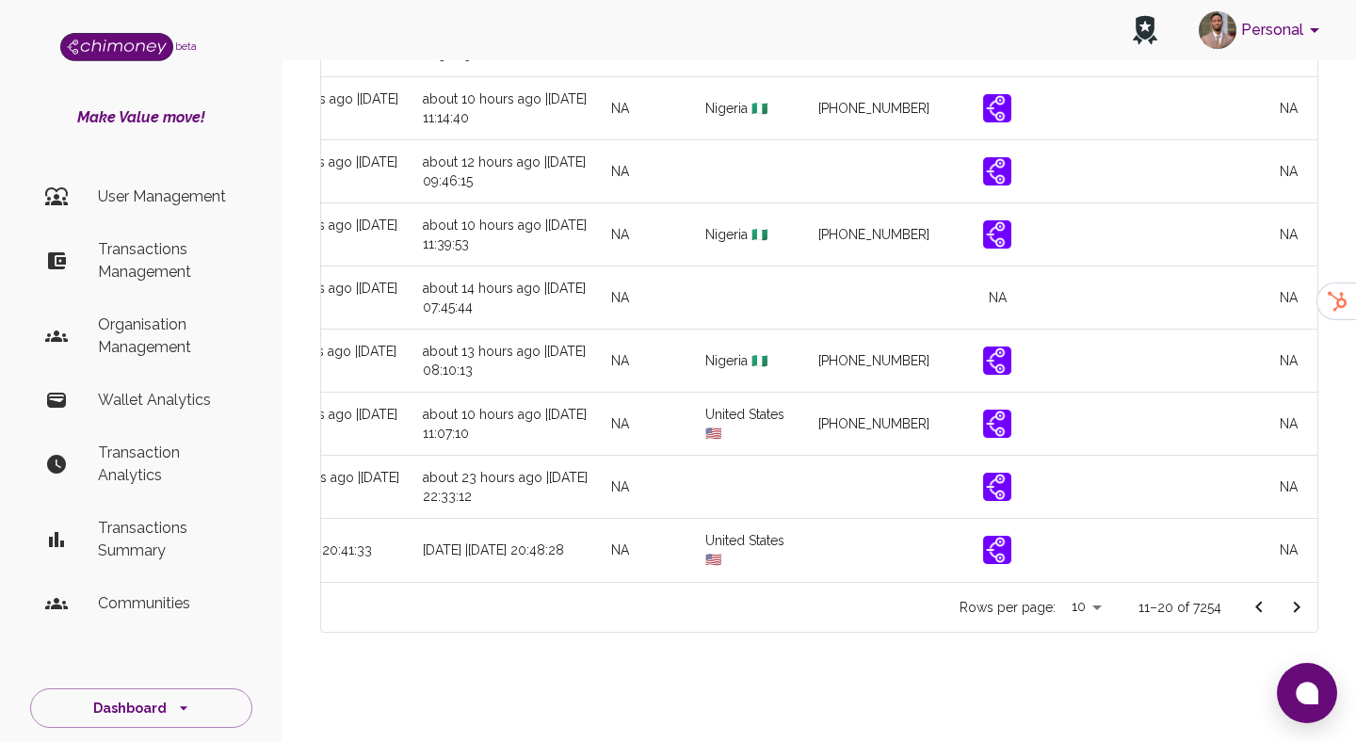
scroll to position [0, 2149]
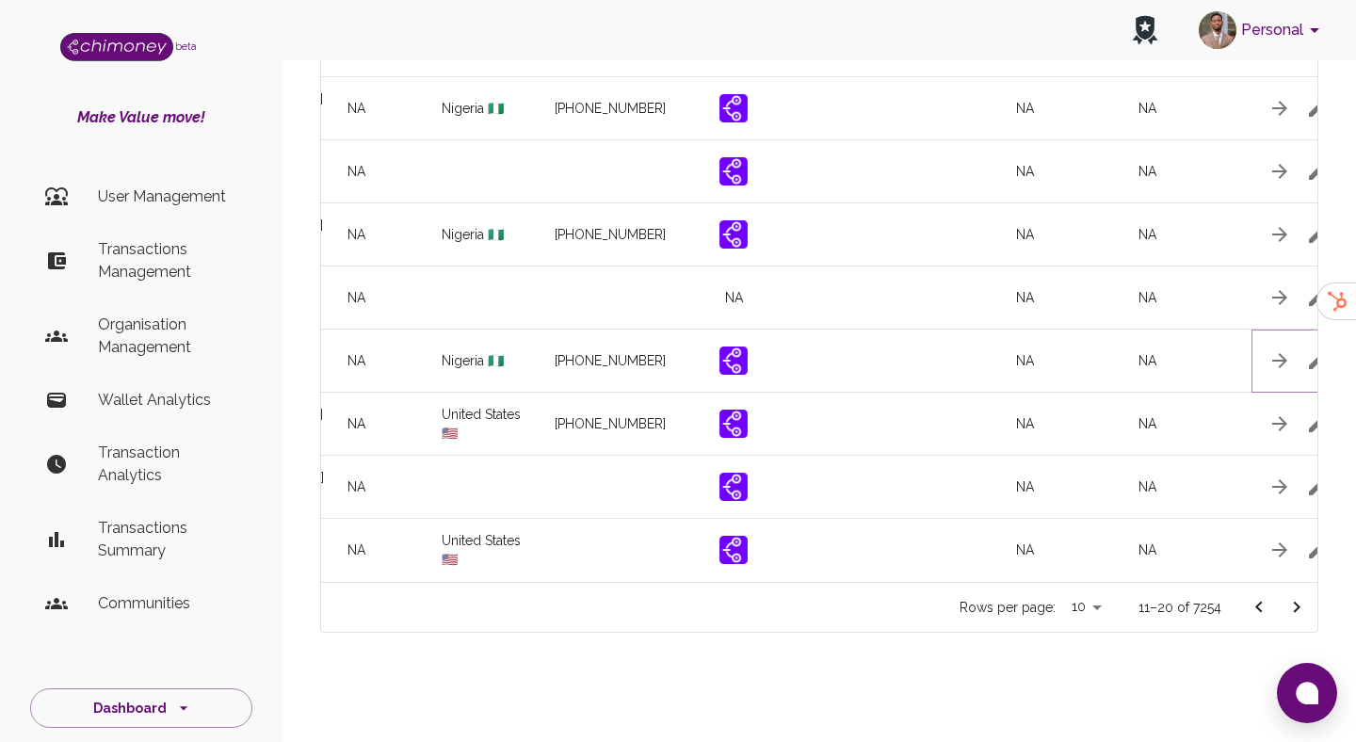
click at [1316, 360] on icon "button" at bounding box center [1317, 360] width 17 height 17
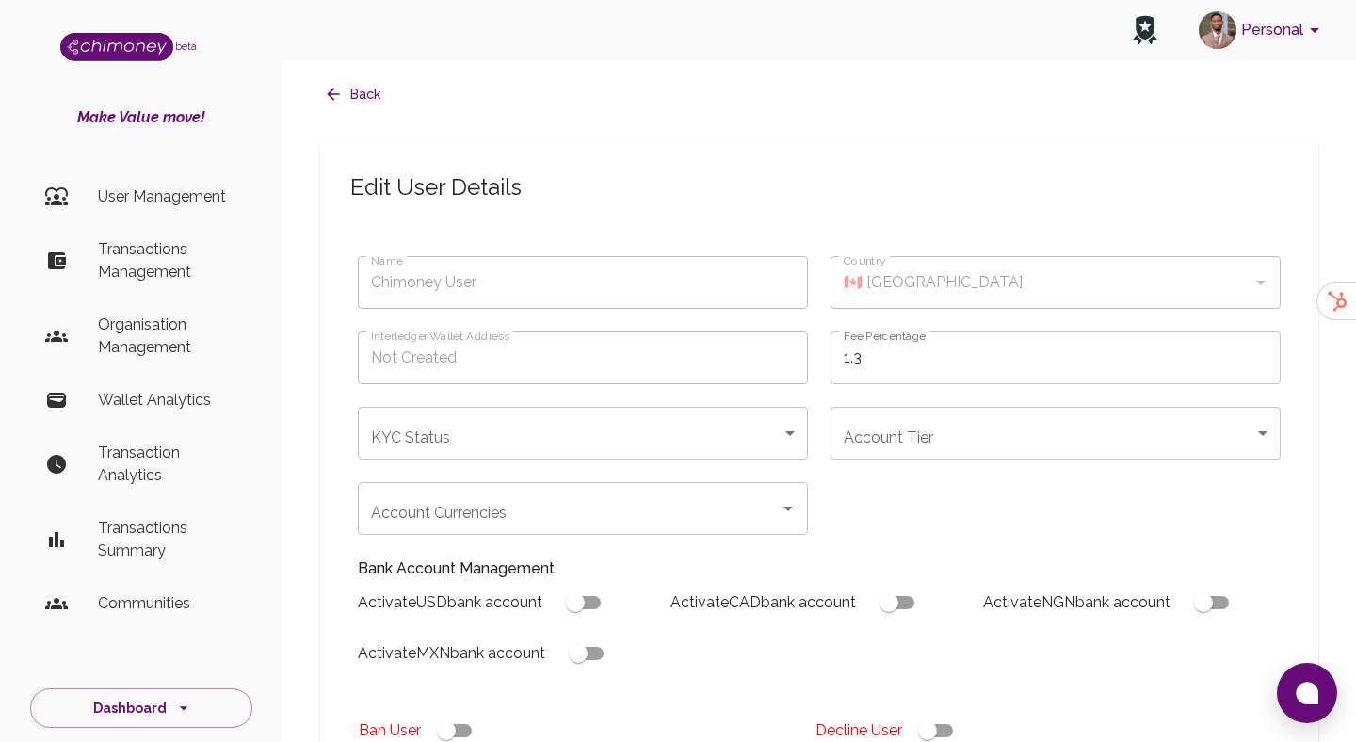
type input "[PERSON_NAME]"
type input "🇳🇬 [GEOGRAPHIC_DATA]"
type input "under_review"
checkbox input "true"
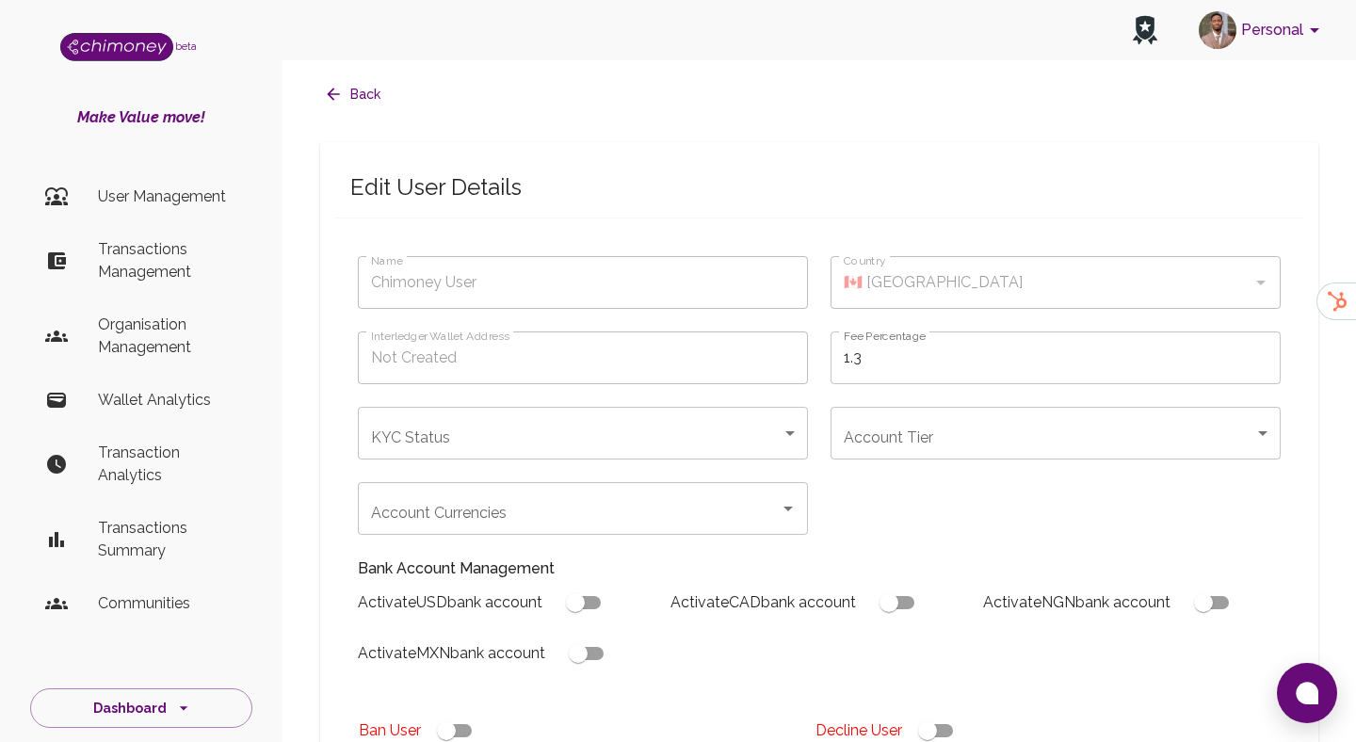
checkbox input "true"
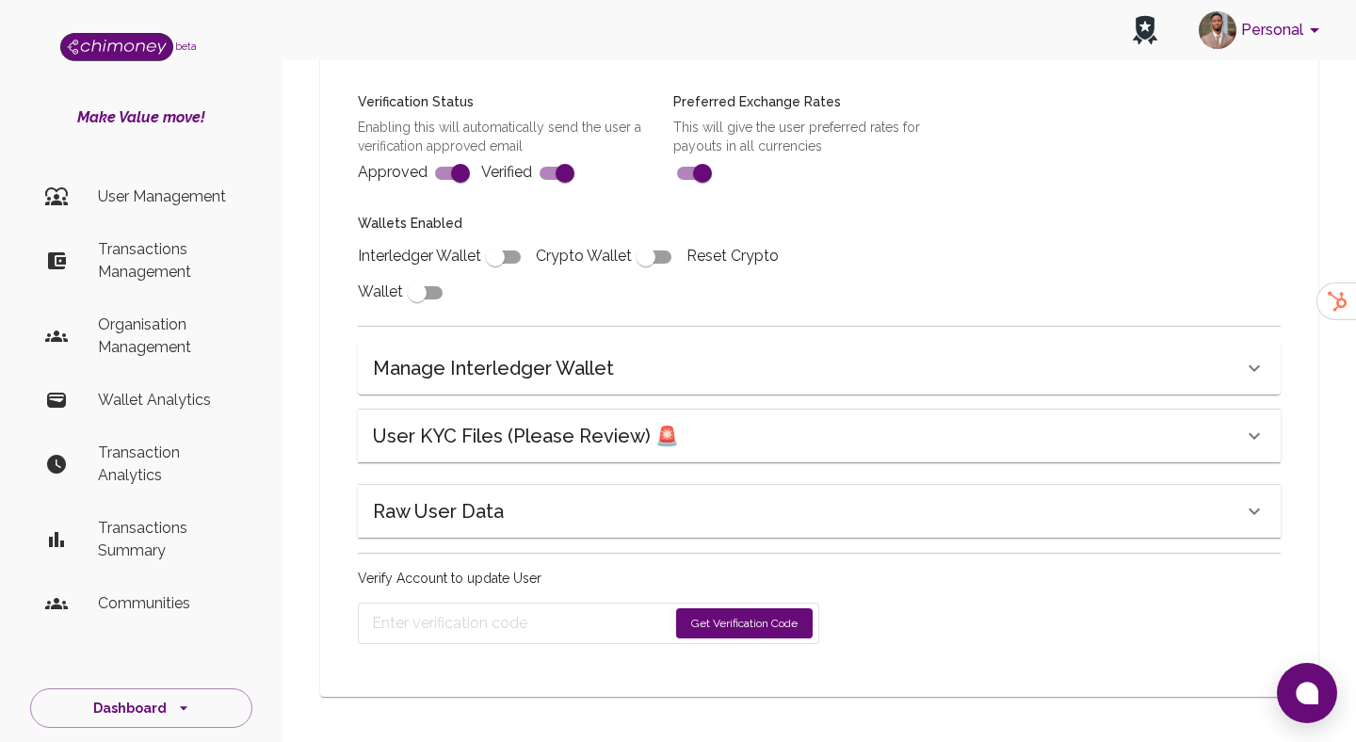
click at [524, 513] on div "Raw User Data" at bounding box center [808, 511] width 870 height 30
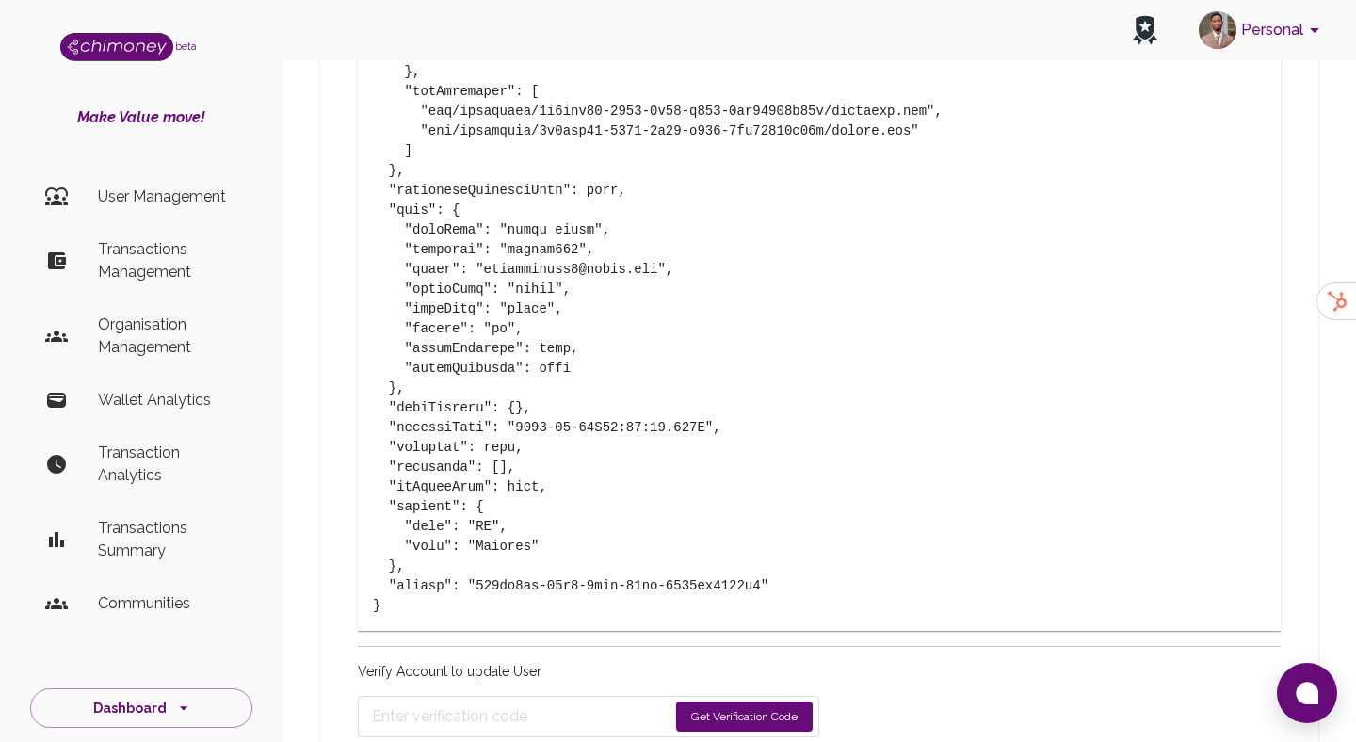
scroll to position [1702, 0]
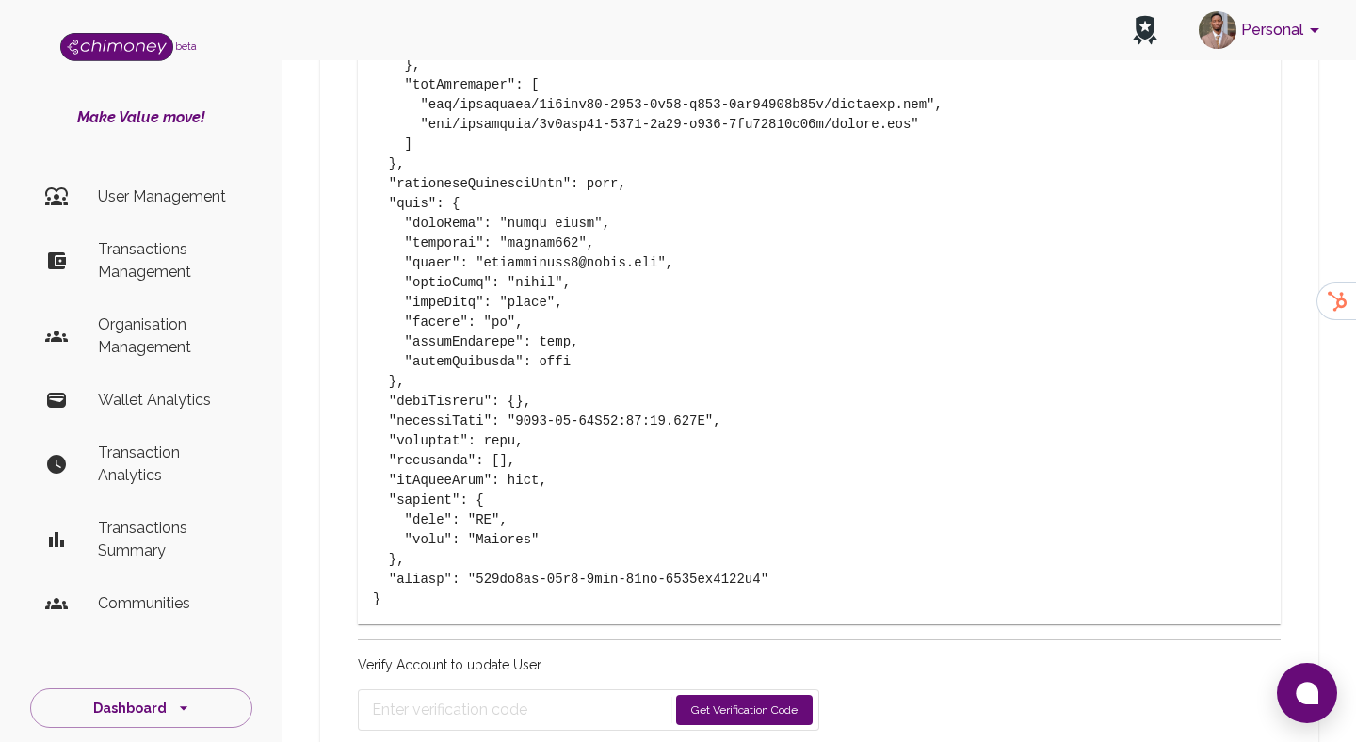
click at [930, 533] on pre at bounding box center [819, 85] width 893 height 1048
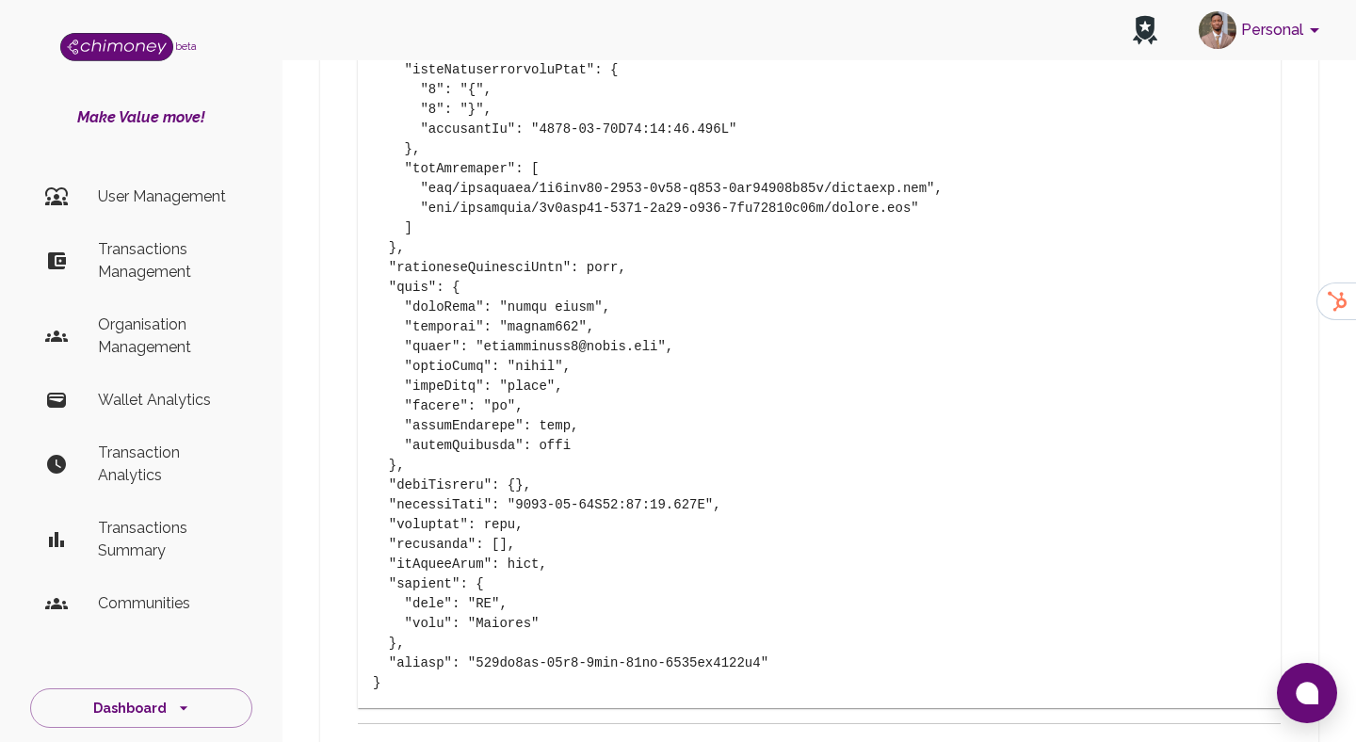
scroll to position [1631, 0]
